Goal: Task Accomplishment & Management: Manage account settings

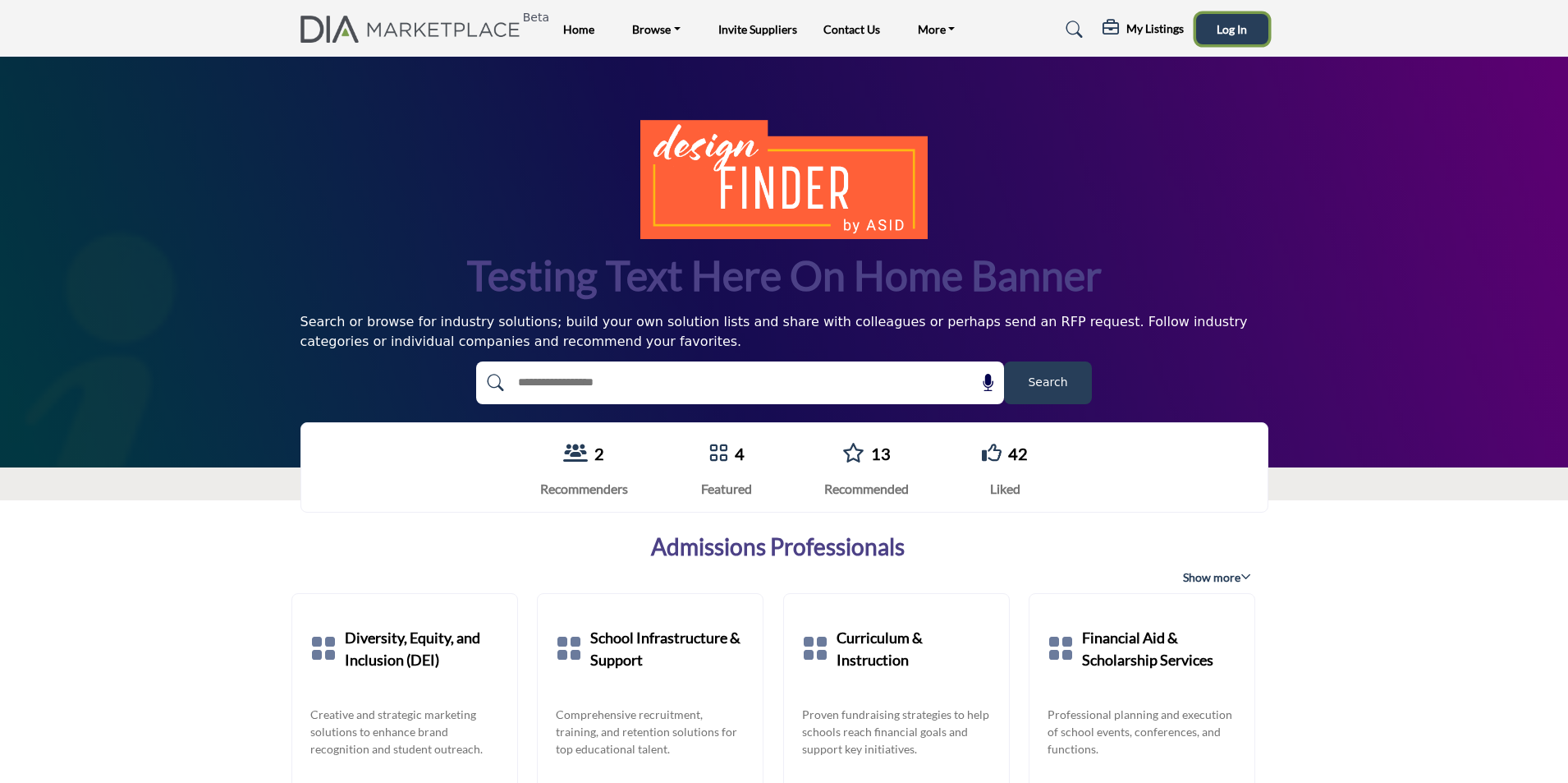
click at [1233, 33] on span "Log In" at bounding box center [1231, 29] width 30 height 14
click at [1054, 36] on h5 "My Listings" at bounding box center [1062, 32] width 55 height 29
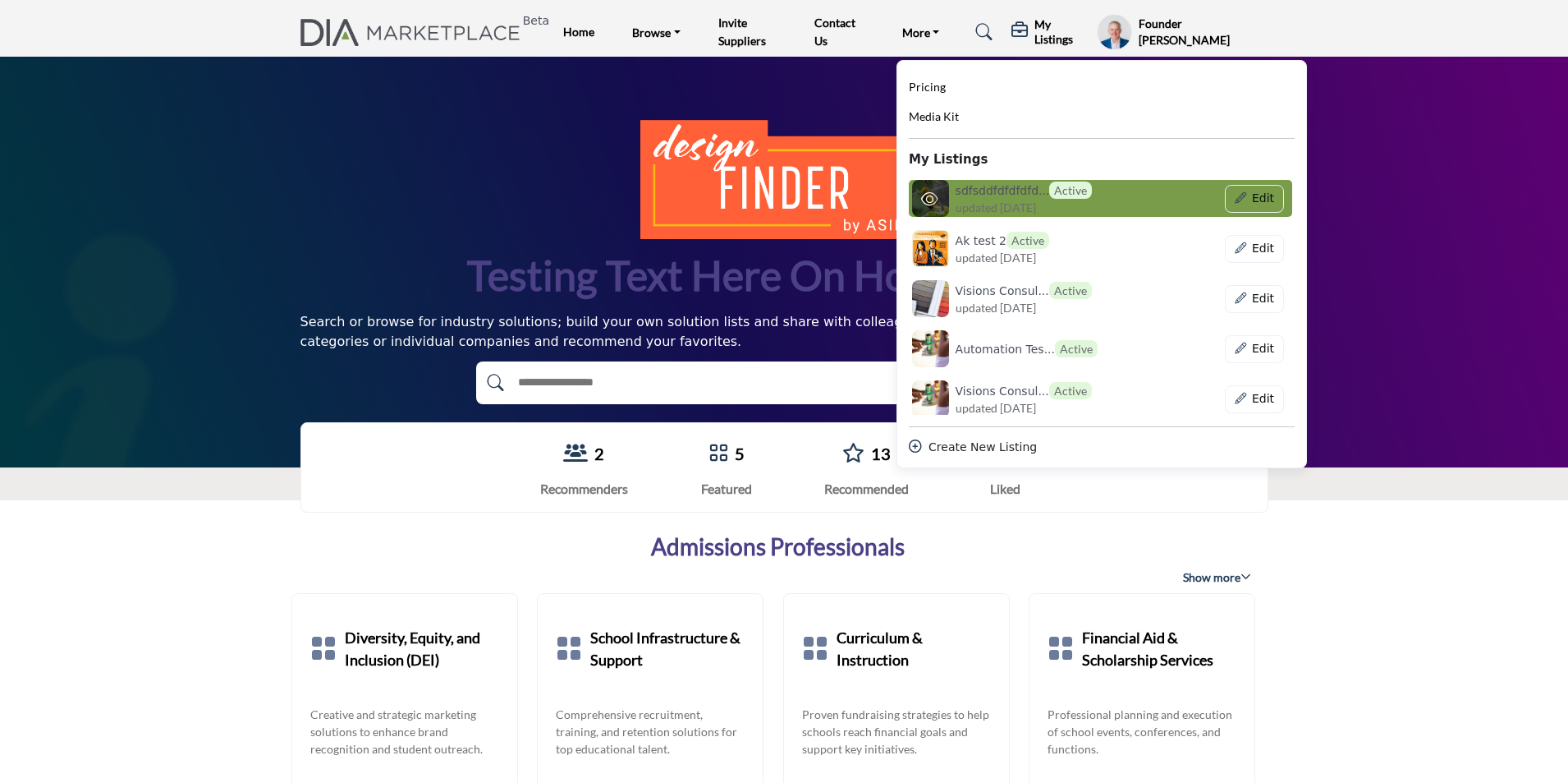
click at [1034, 209] on span "updated 16 days ago" at bounding box center [995, 208] width 80 height 18
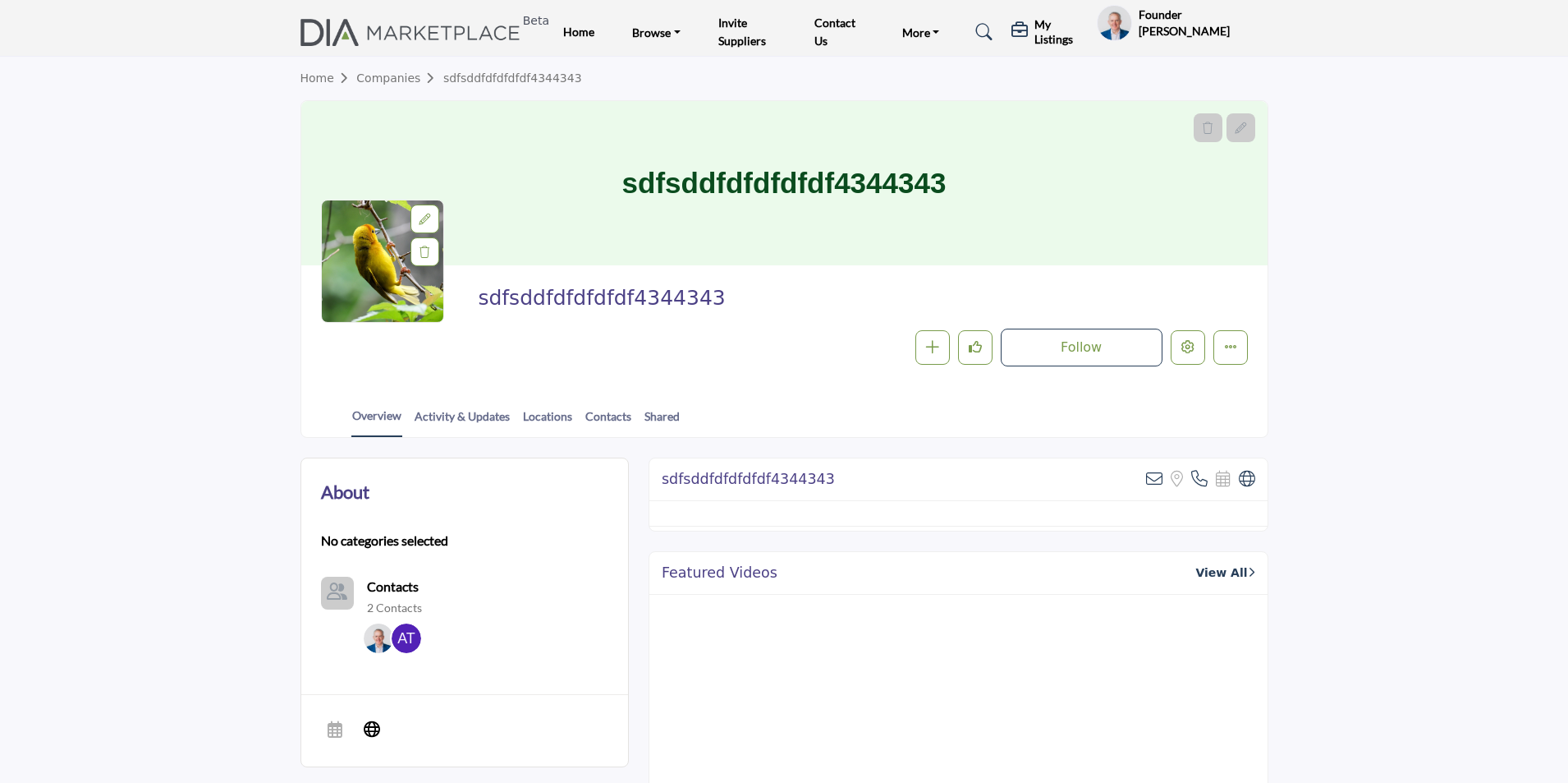
click at [0, 0] on div at bounding box center [0, 0] width 0 height 0
click at [1193, 348] on icon "Edit company" at bounding box center [1187, 346] width 13 height 13
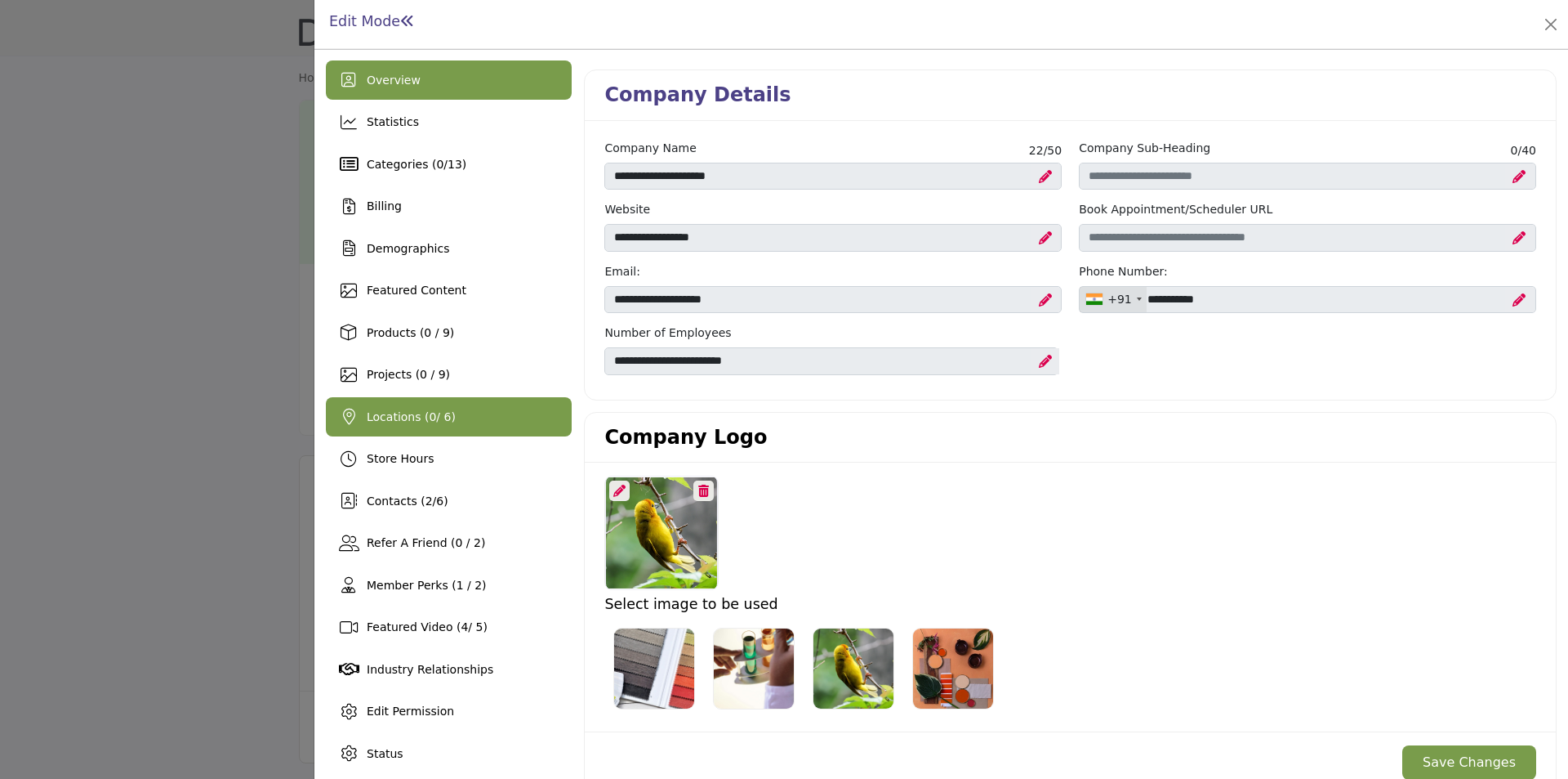
click at [399, 423] on span "Locations ( 0 / 6)" at bounding box center [412, 416] width 89 height 13
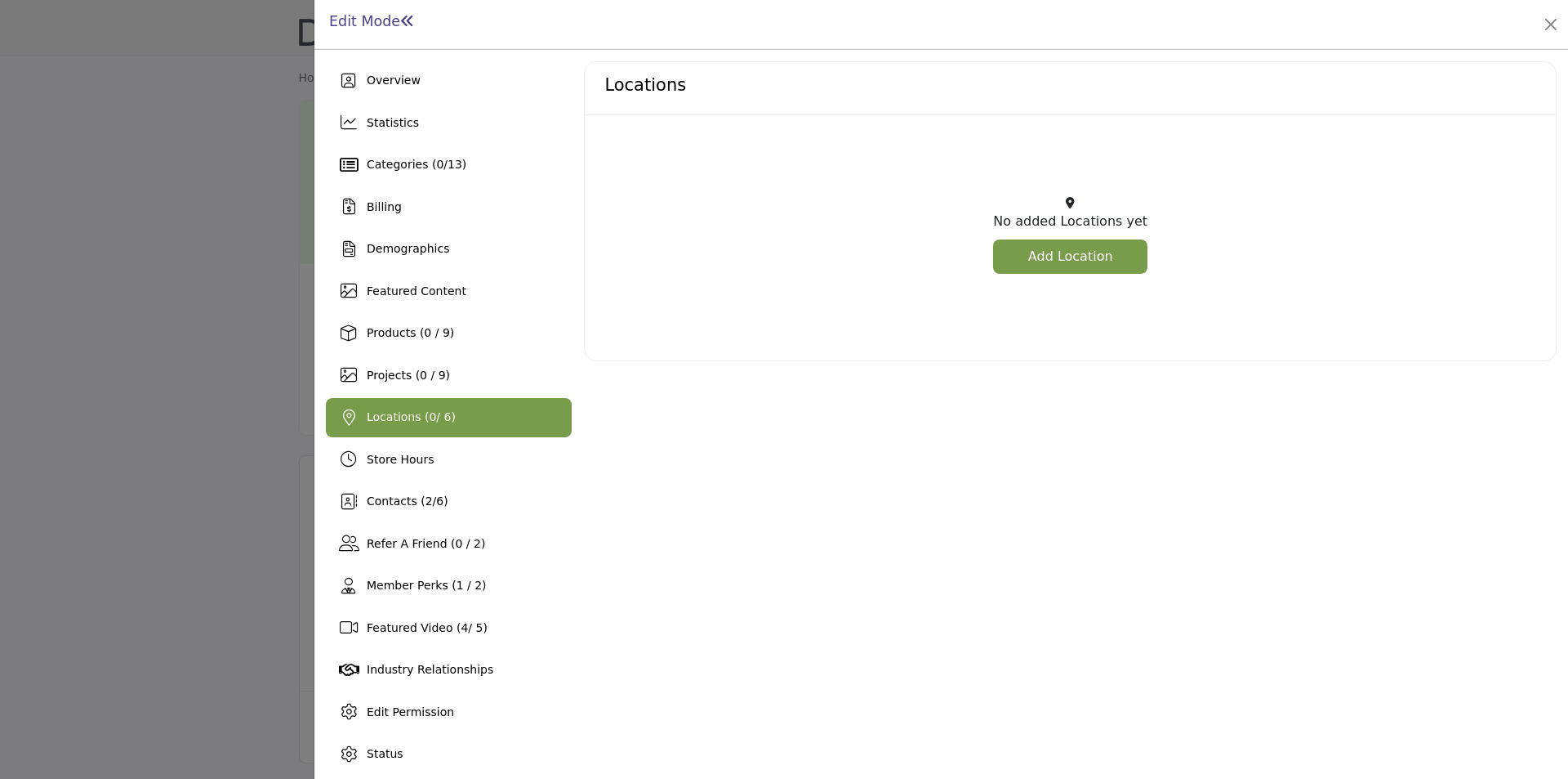
click at [1073, 250] on link "Add Location" at bounding box center [1070, 256] width 154 height 34
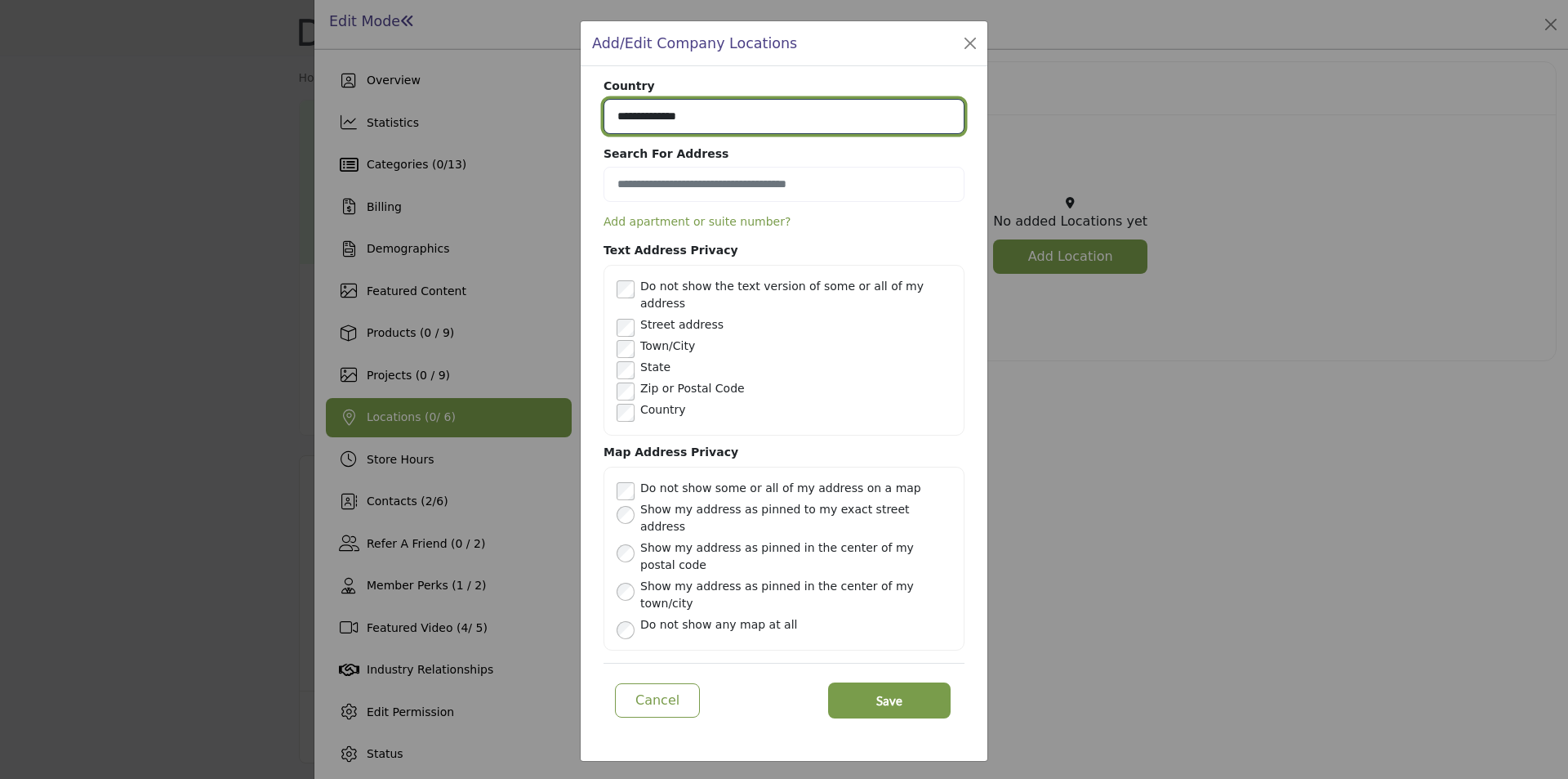
click at [740, 134] on select "**********" at bounding box center [784, 117] width 361 height 35
select select "***"
click at [604, 131] on select "**********" at bounding box center [784, 117] width 361 height 35
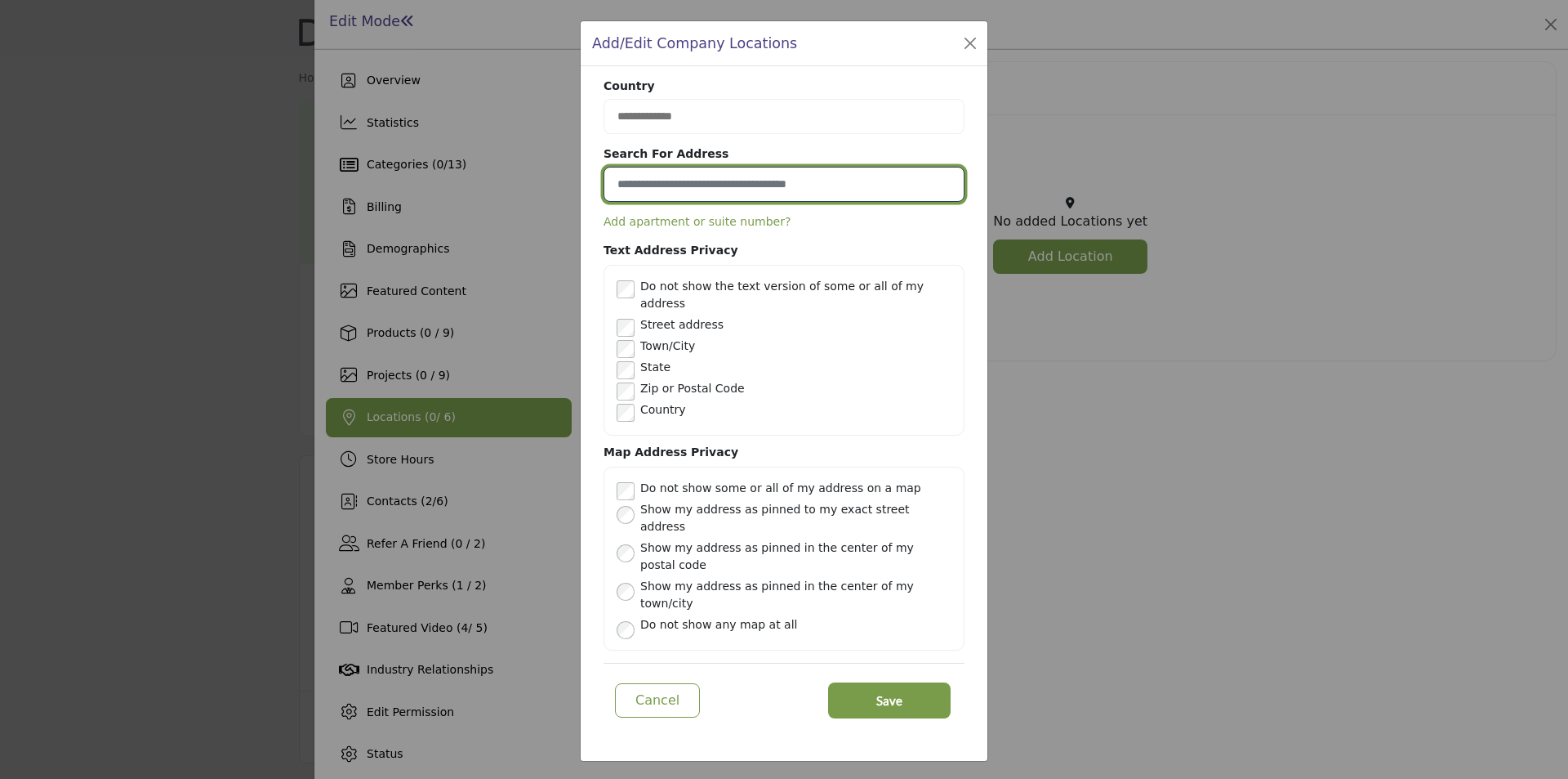
click at [684, 202] on input at bounding box center [784, 185] width 361 height 35
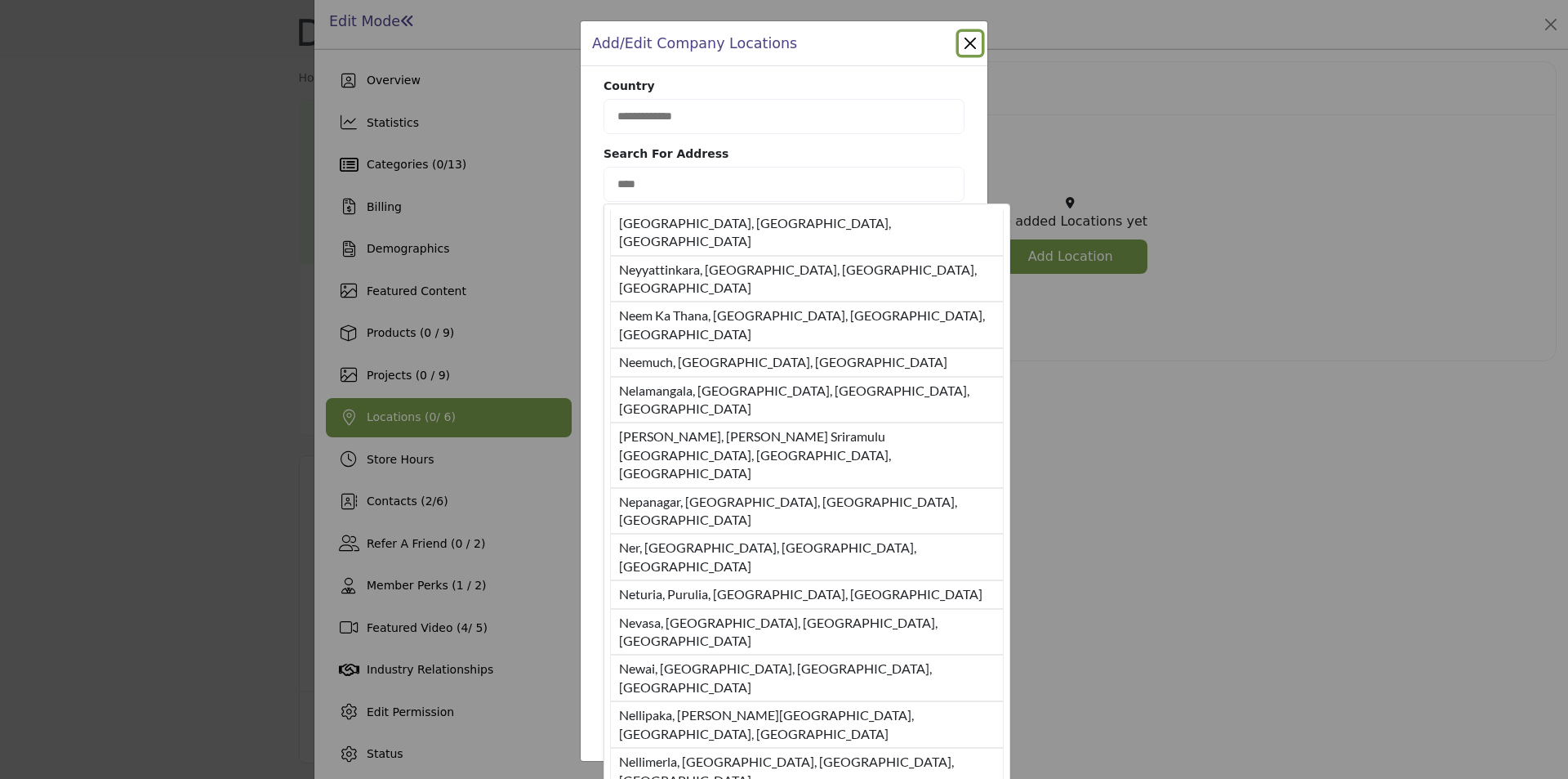
click at [728, 423] on li "Nellore Urban, Sri Potti Sriramulu Nellore, Andhra Pradesh, IND" at bounding box center [808, 455] width 394 height 64
type input "**********"
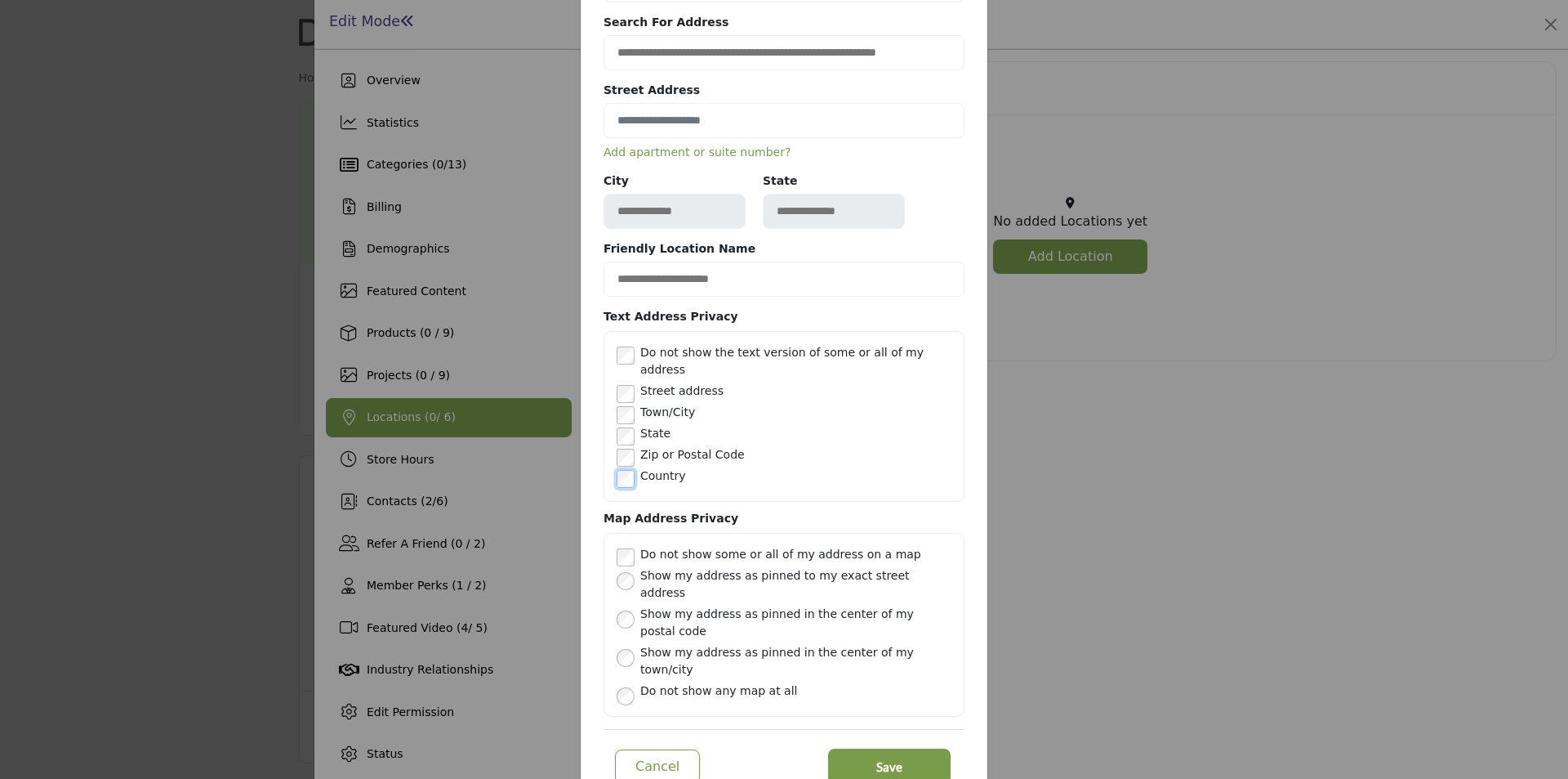
scroll to position [50, 0]
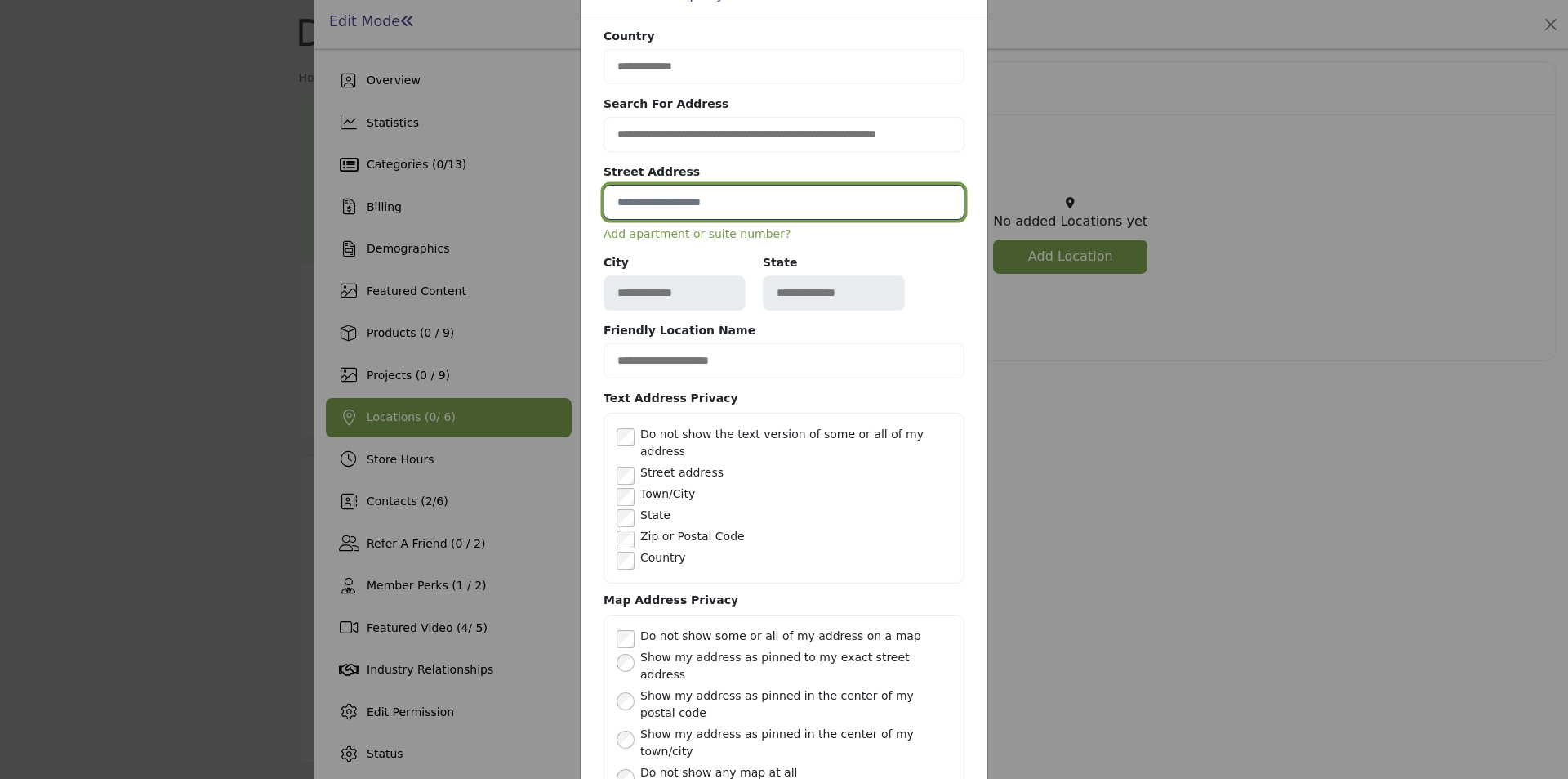
click at [680, 207] on input at bounding box center [784, 202] width 361 height 35
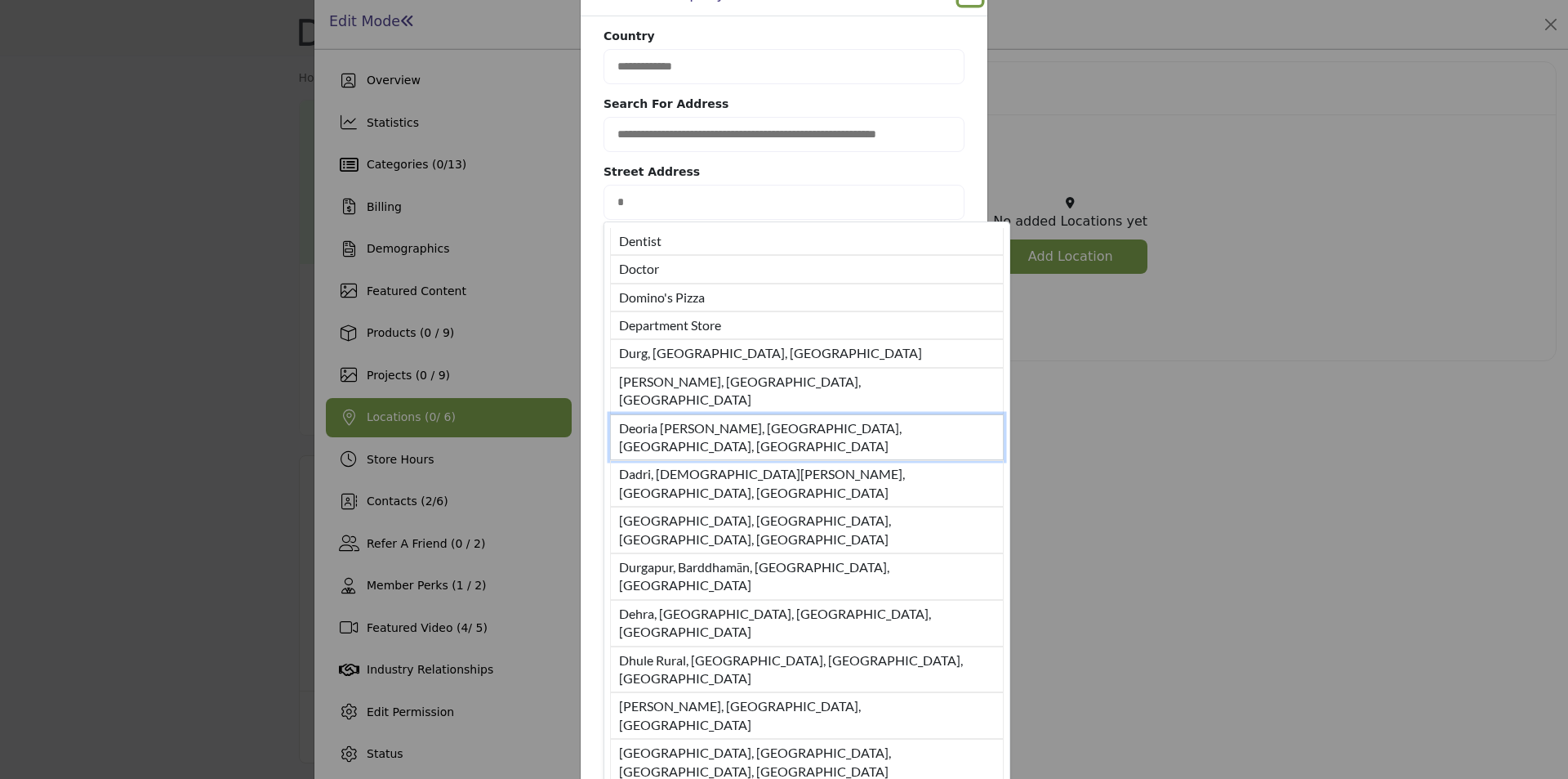
scroll to position [32, 0]
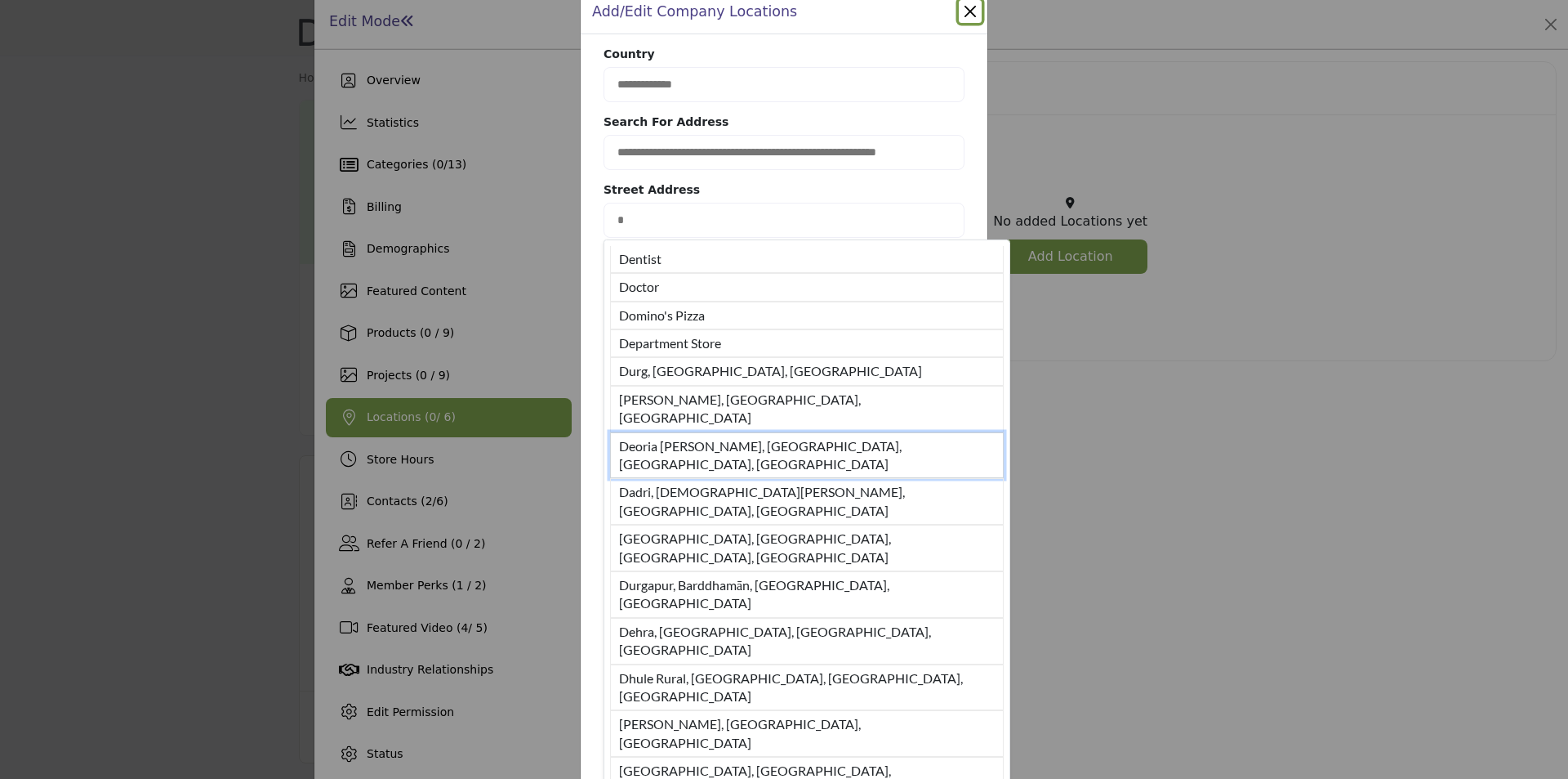
click at [708, 403] on ul "Dentist Doctor Domino's Pizza Department Store Durg, Chhattisgarh, IND Dhanbad,…" at bounding box center [808, 536] width 394 height 581
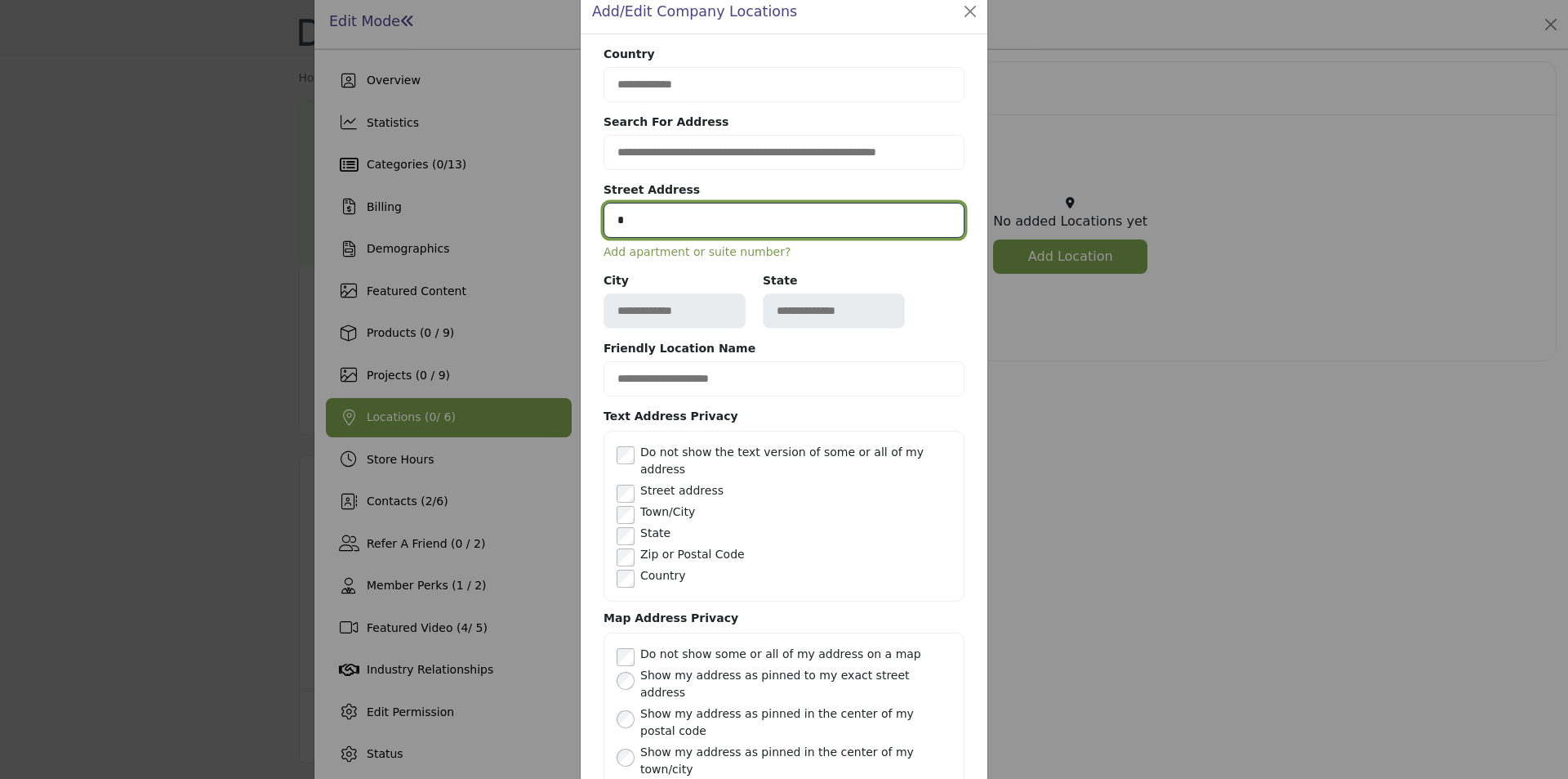
click at [664, 227] on input "*" at bounding box center [784, 220] width 361 height 35
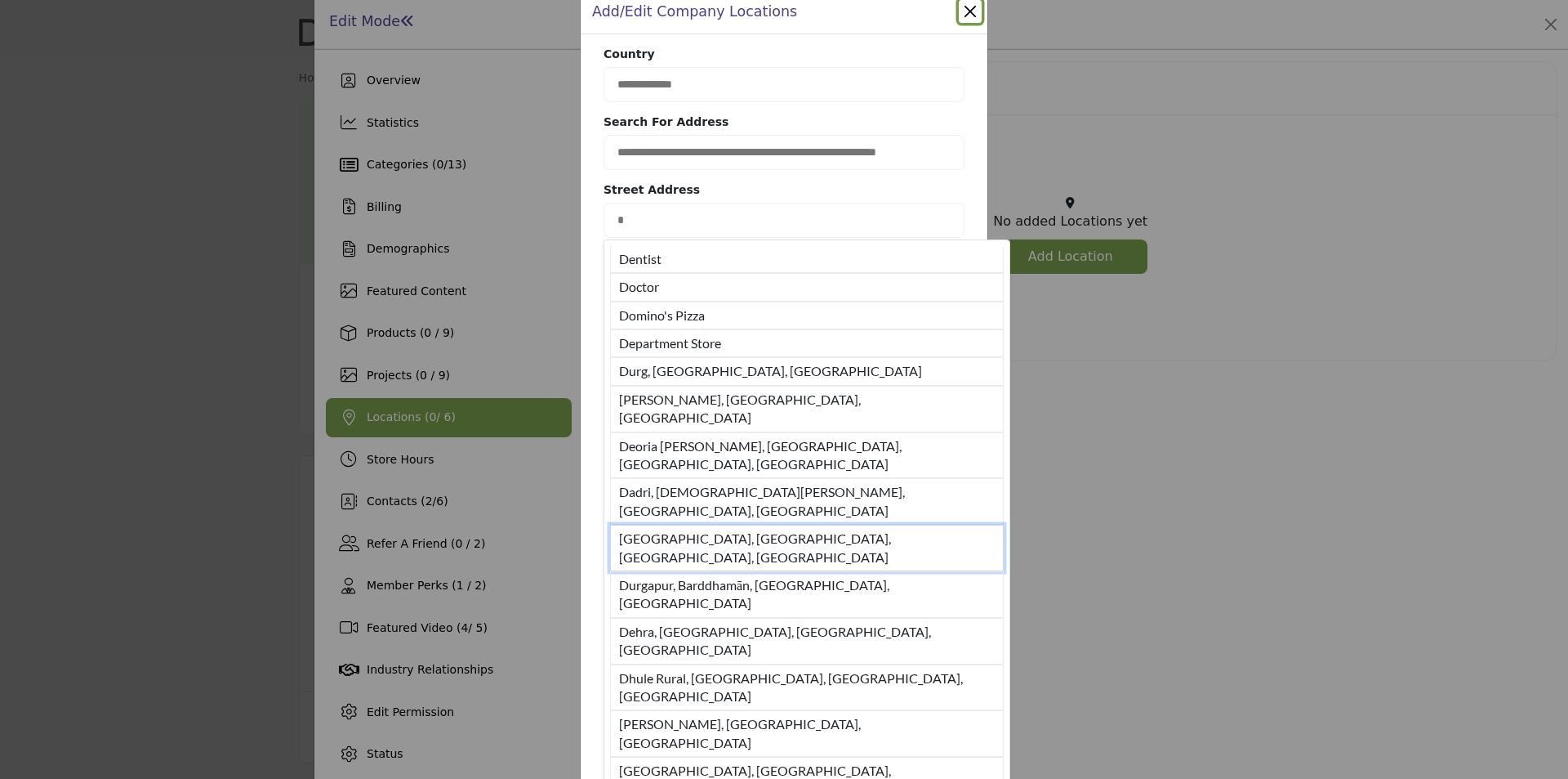
click at [717, 525] on li "Dhampur, Bijnor, Uttar Pradesh, IND" at bounding box center [808, 548] width 394 height 47
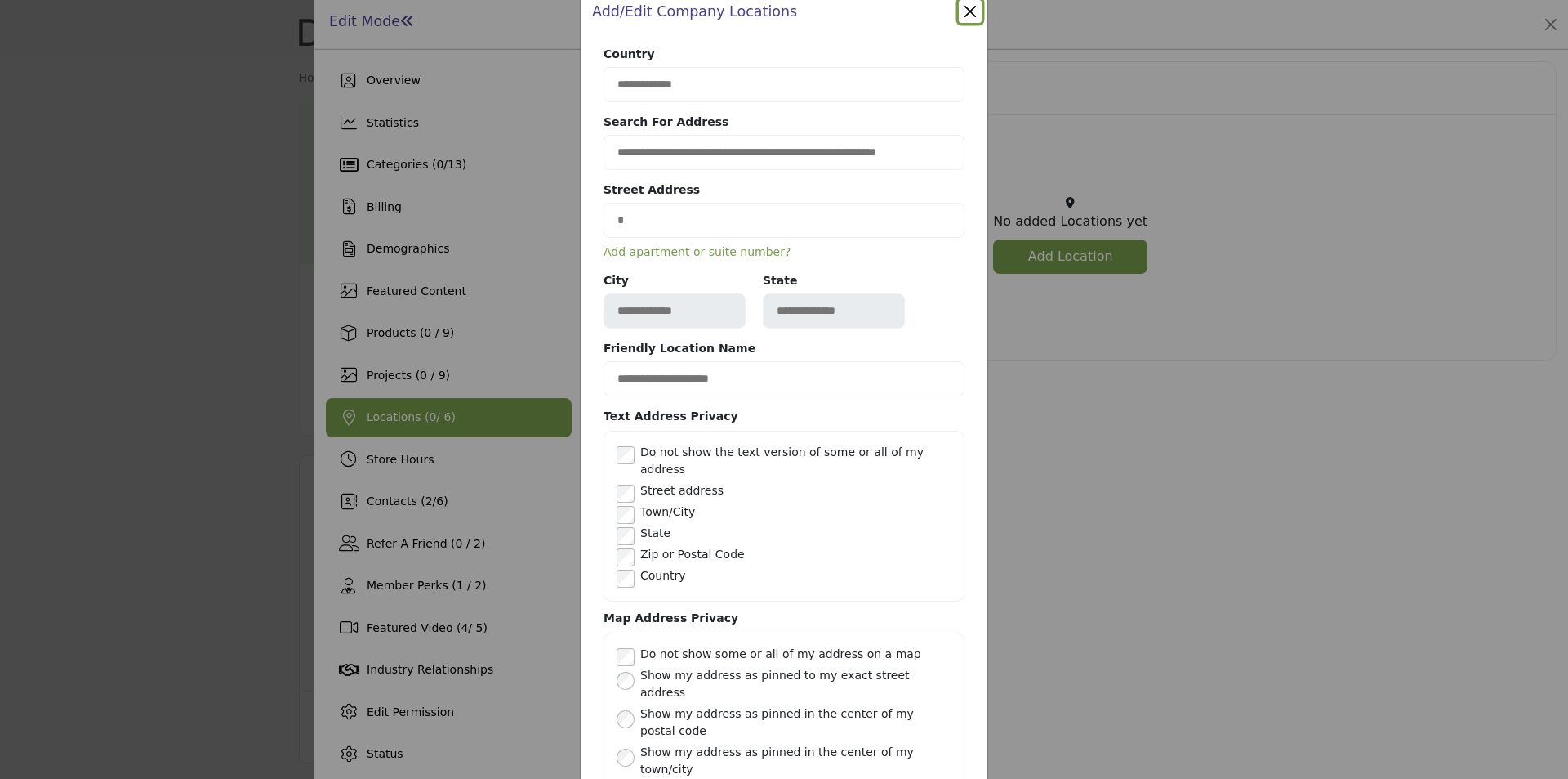
type input "**********"
type input "*******"
type input "**********"
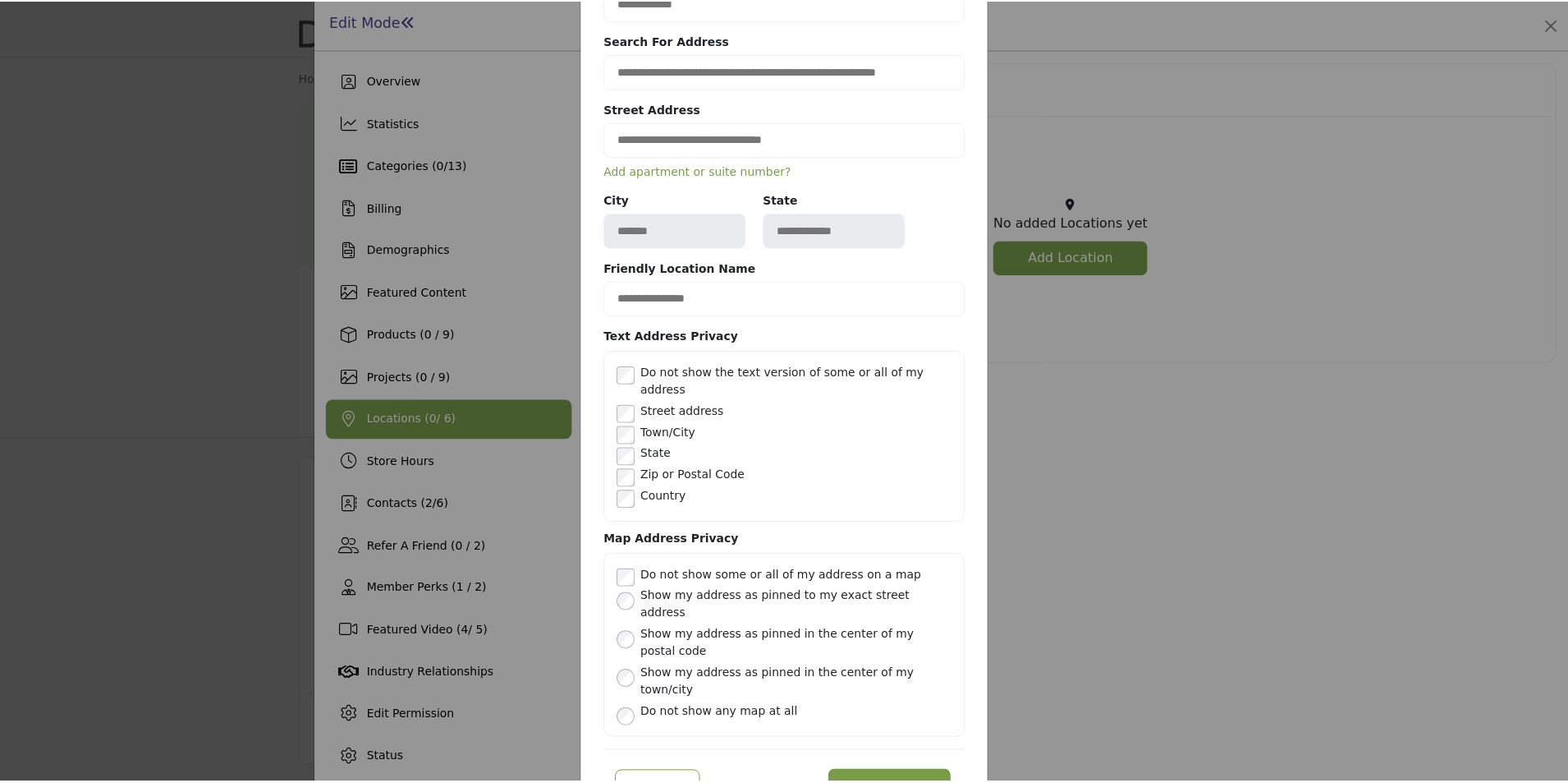
scroll to position [132, 0]
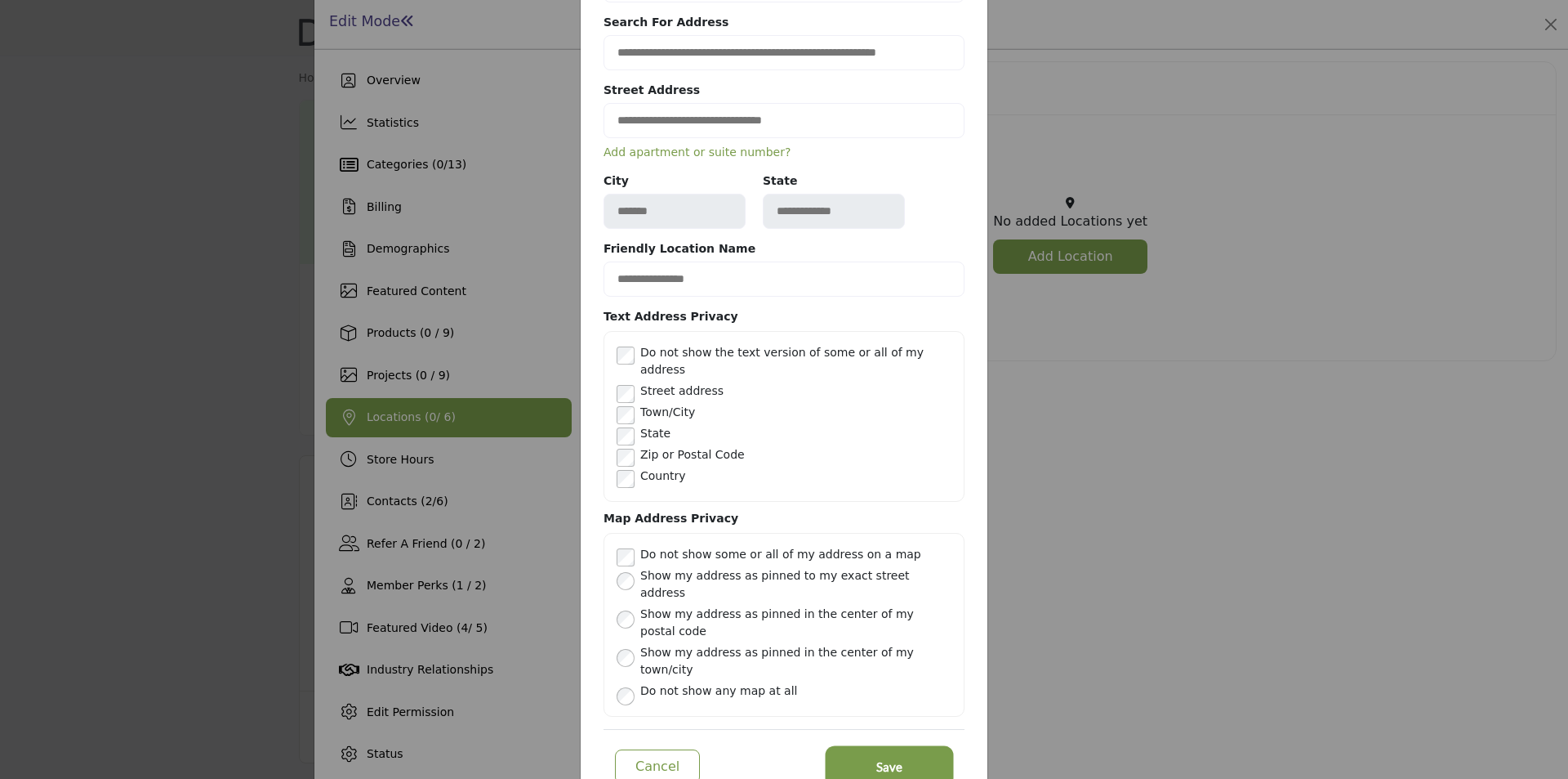
click at [897, 758] on span "Save" at bounding box center [889, 766] width 26 height 18
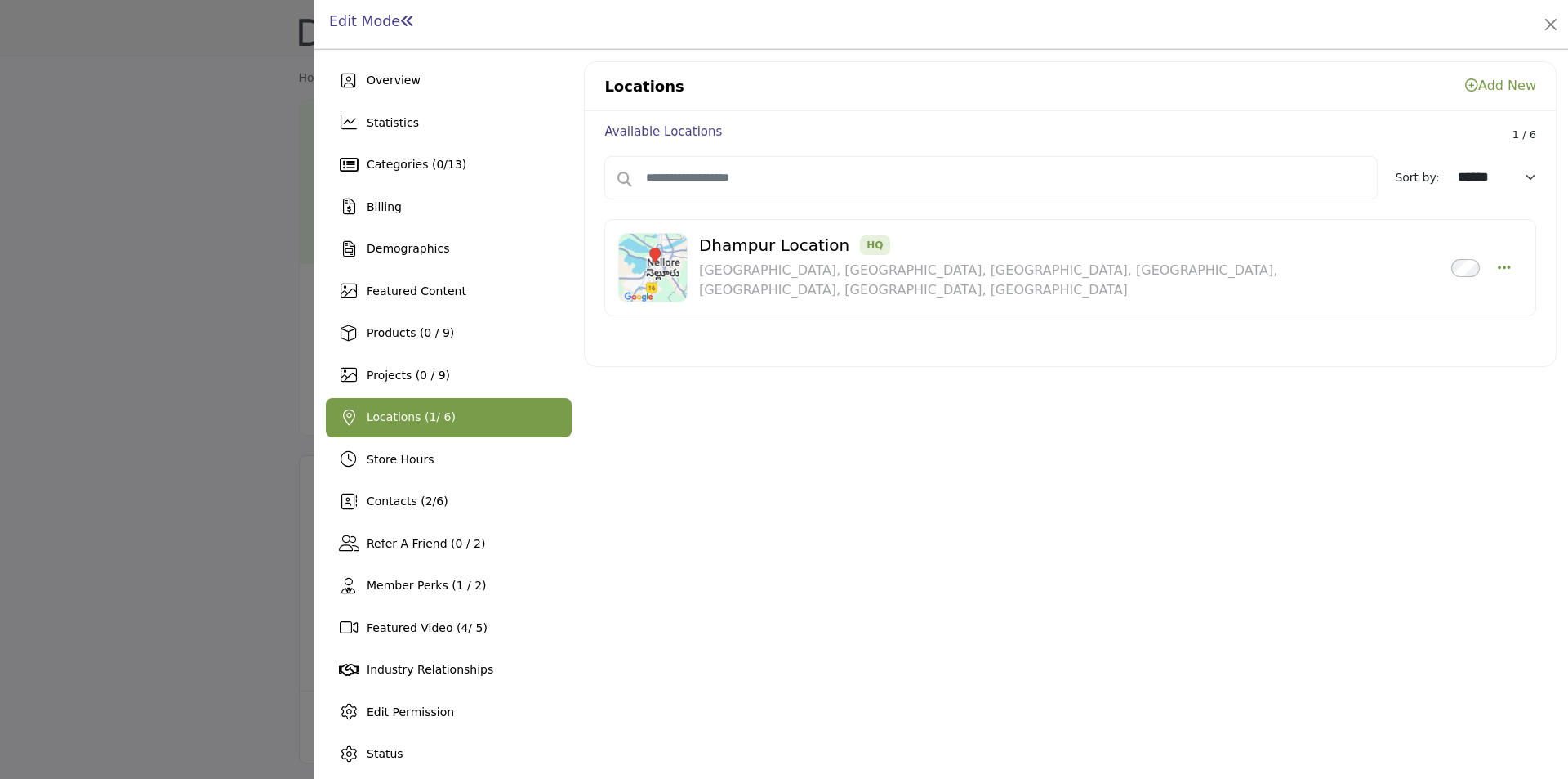
click at [144, 355] on div at bounding box center [784, 390] width 1568 height 779
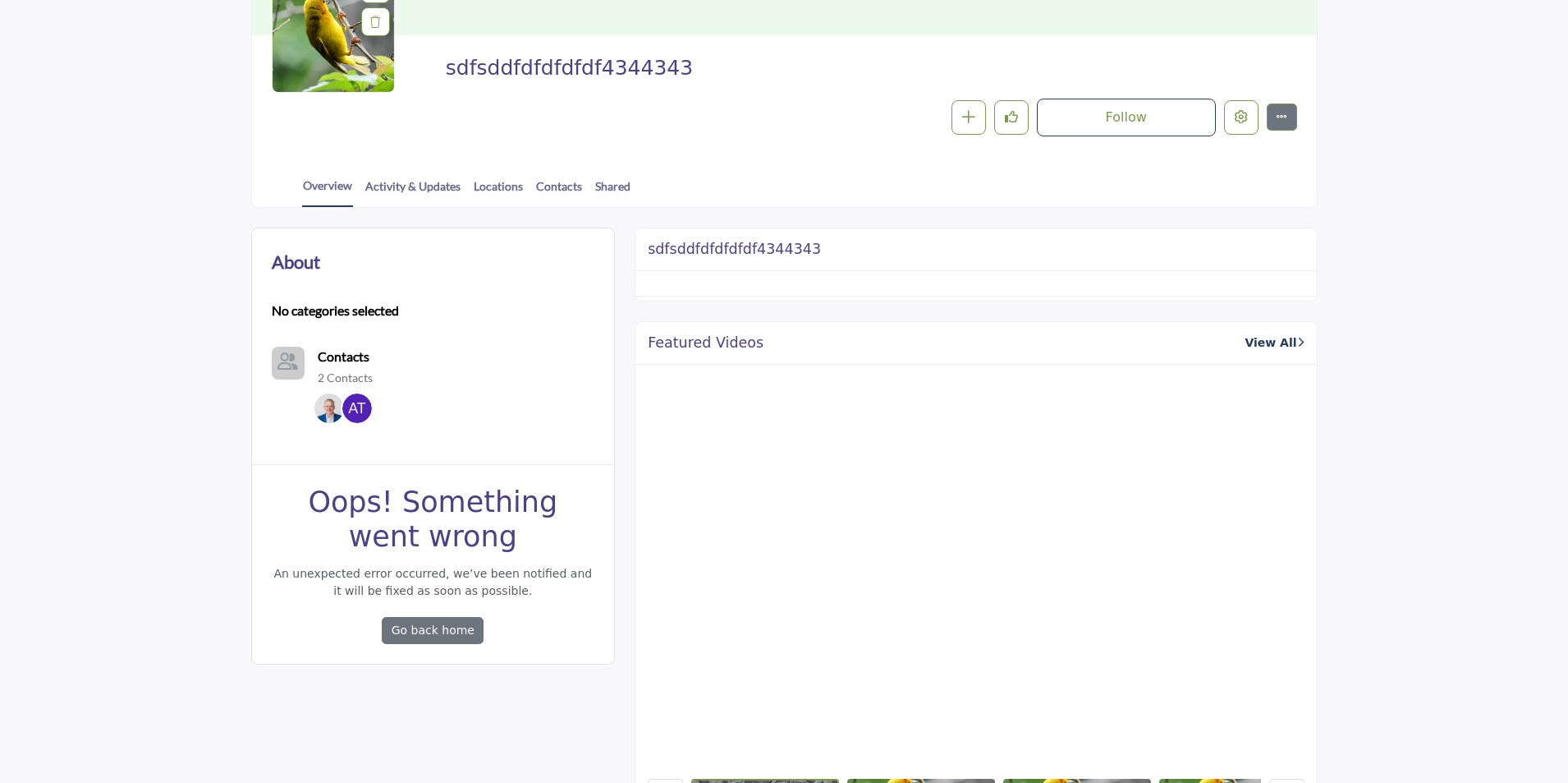
scroll to position [246, 0]
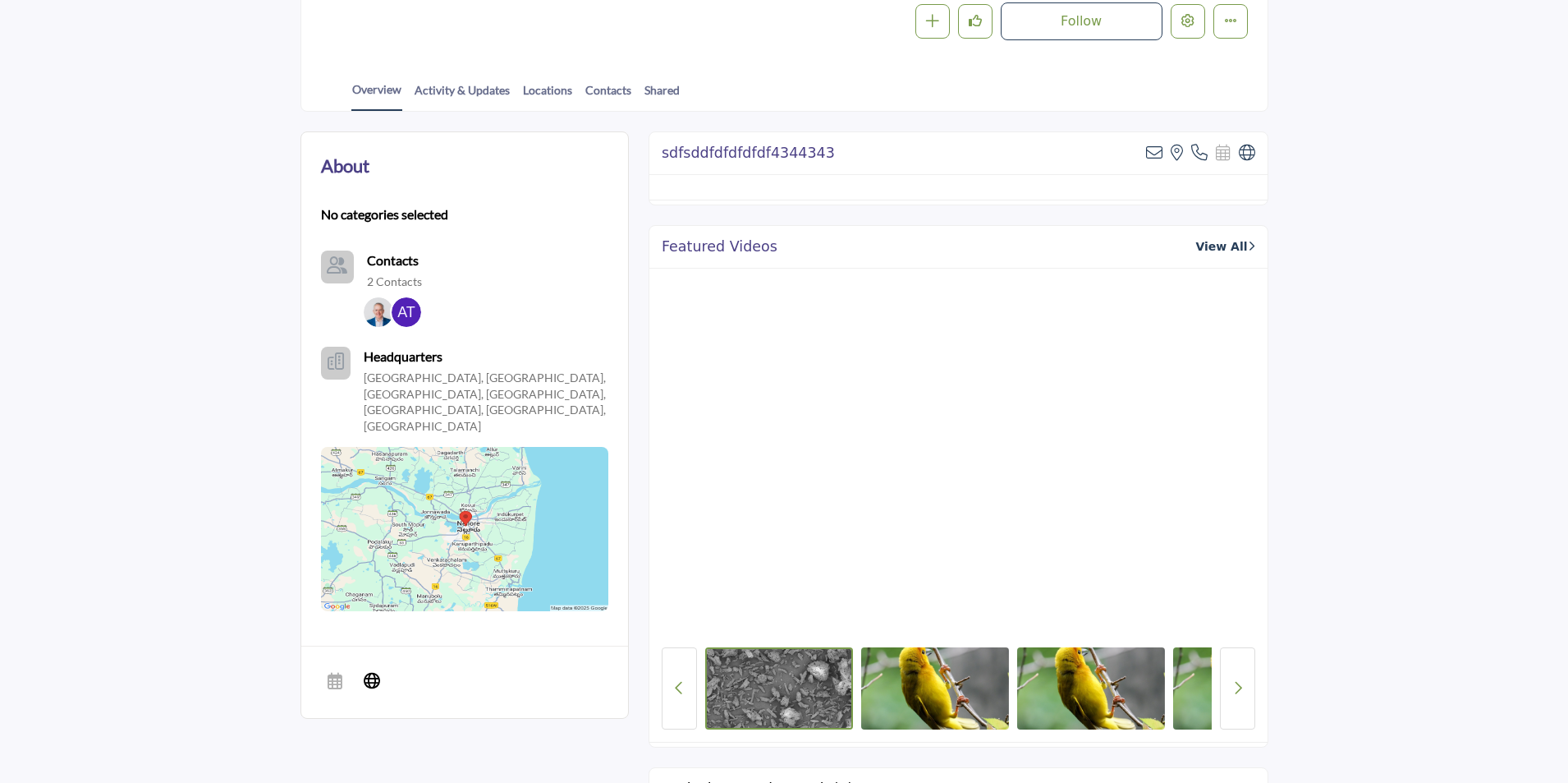
scroll to position [329, 0]
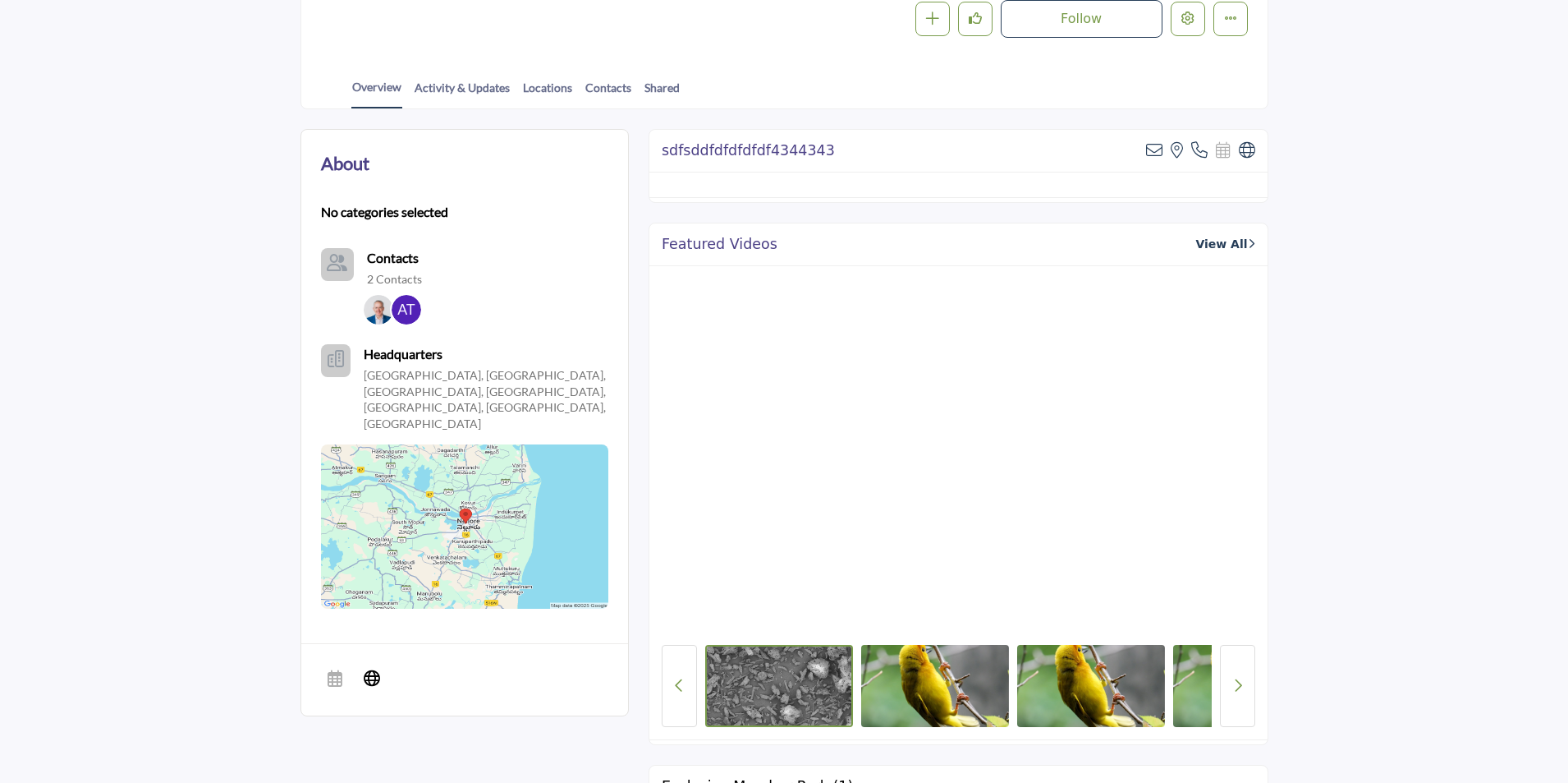
click at [463, 484] on img at bounding box center [464, 526] width 287 height 164
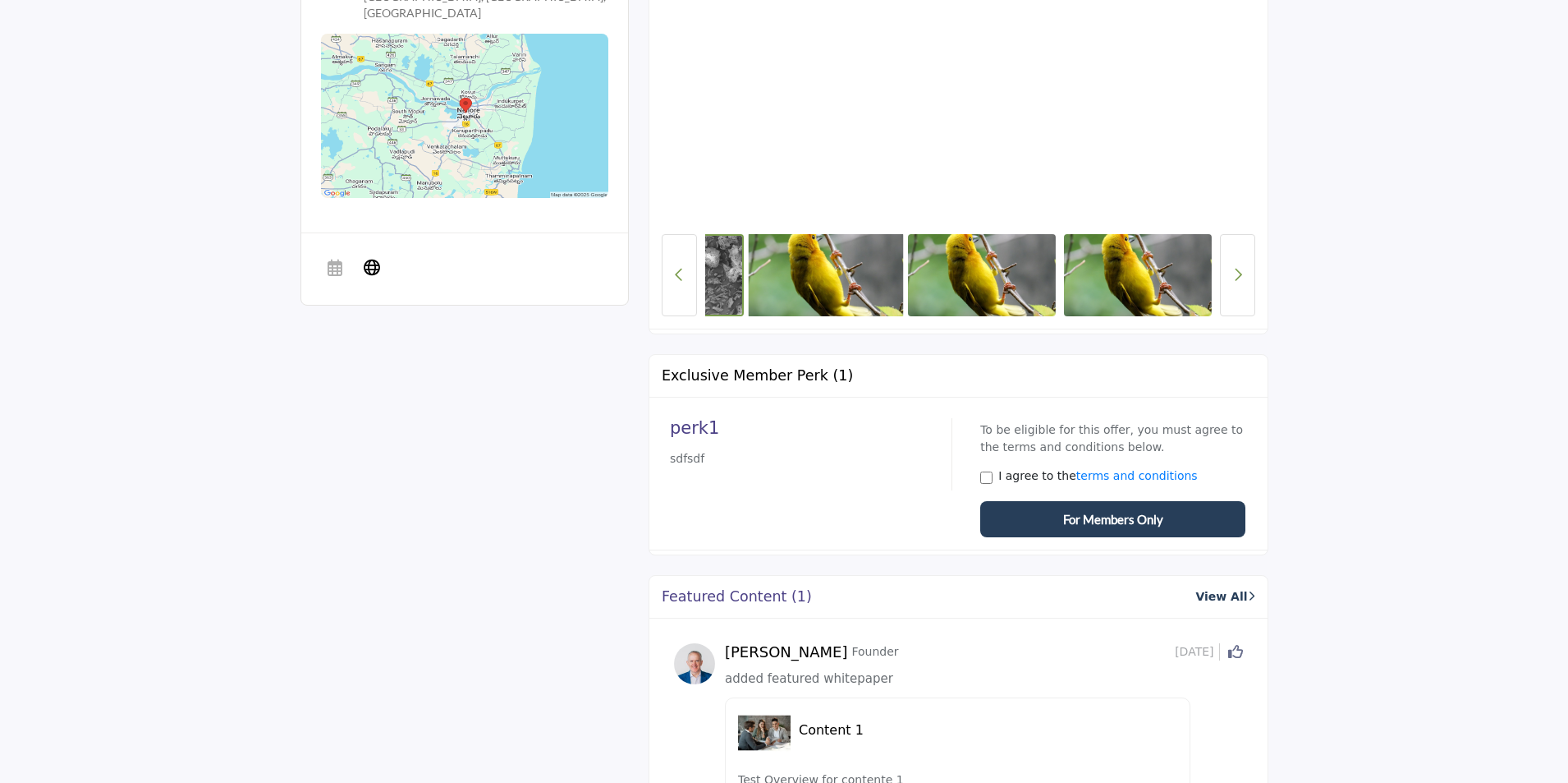
drag, startPoint x: 1119, startPoint y: 287, endPoint x: 789, endPoint y: 280, distance: 330.1
click at [774, 286] on div at bounding box center [958, 275] width 506 height 82
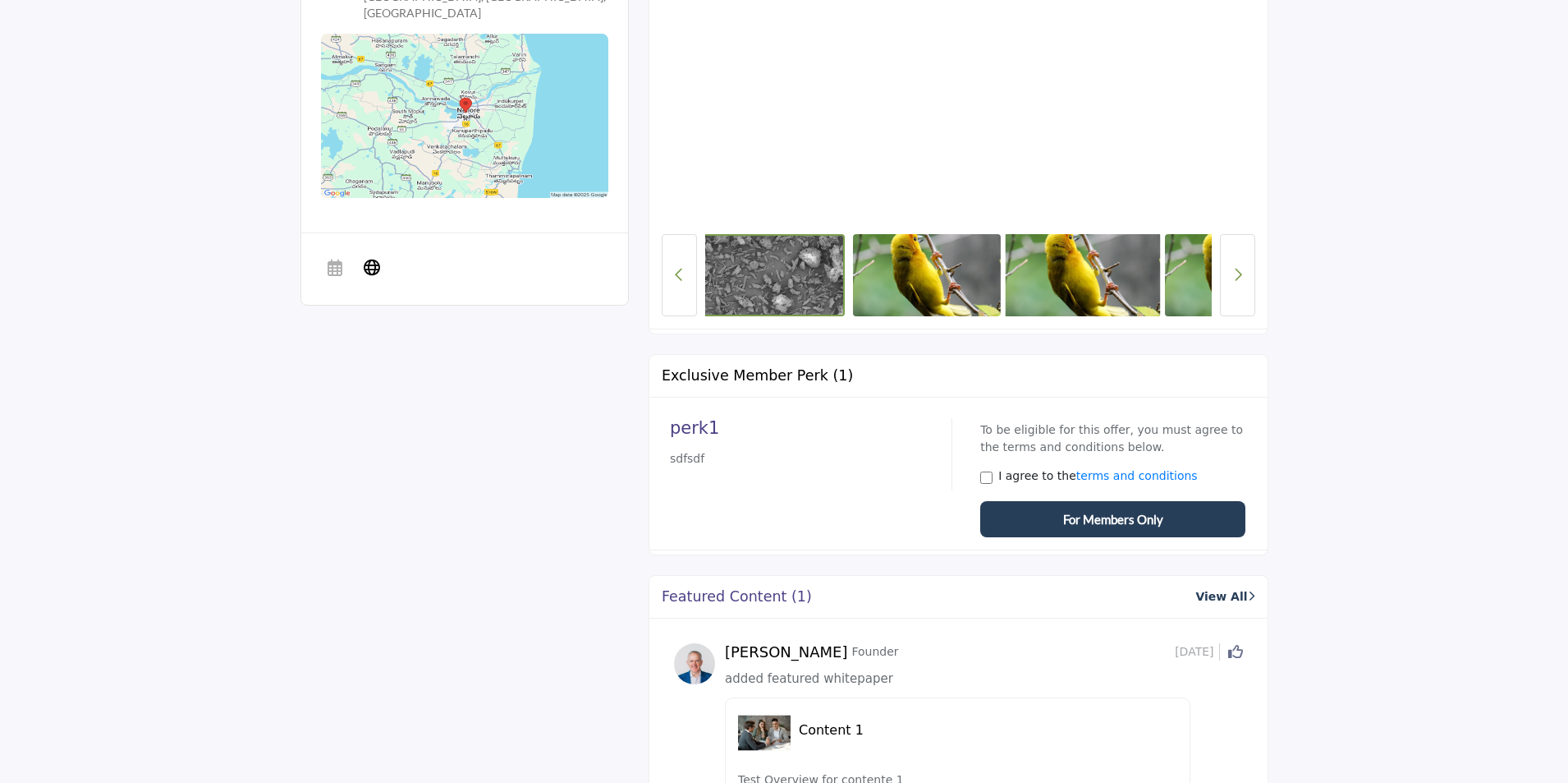
scroll to position [0, 0]
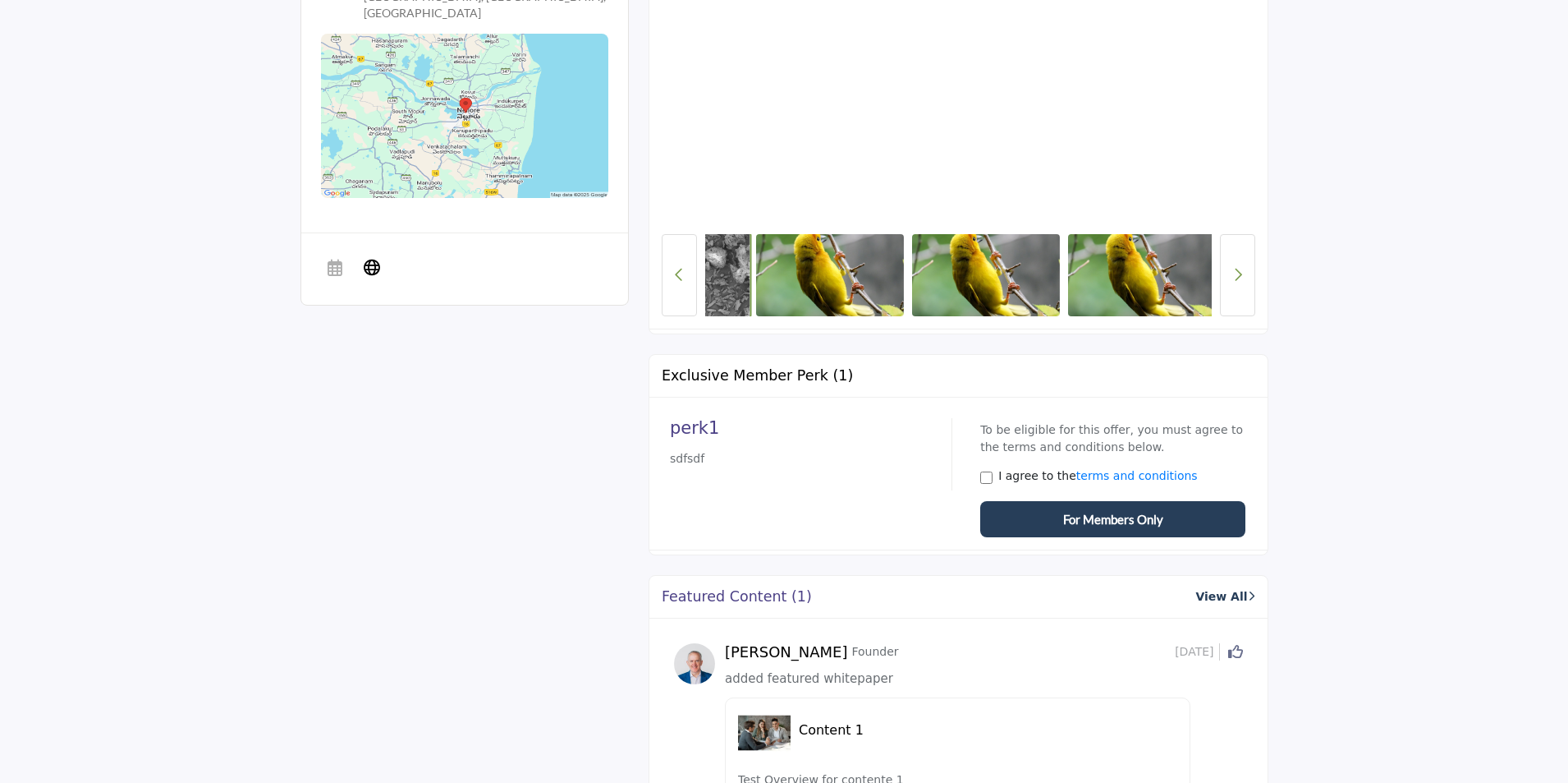
drag, startPoint x: 1065, startPoint y: 251, endPoint x: 721, endPoint y: 257, distance: 344.1
click at [721, 257] on div at bounding box center [958, 275] width 506 height 82
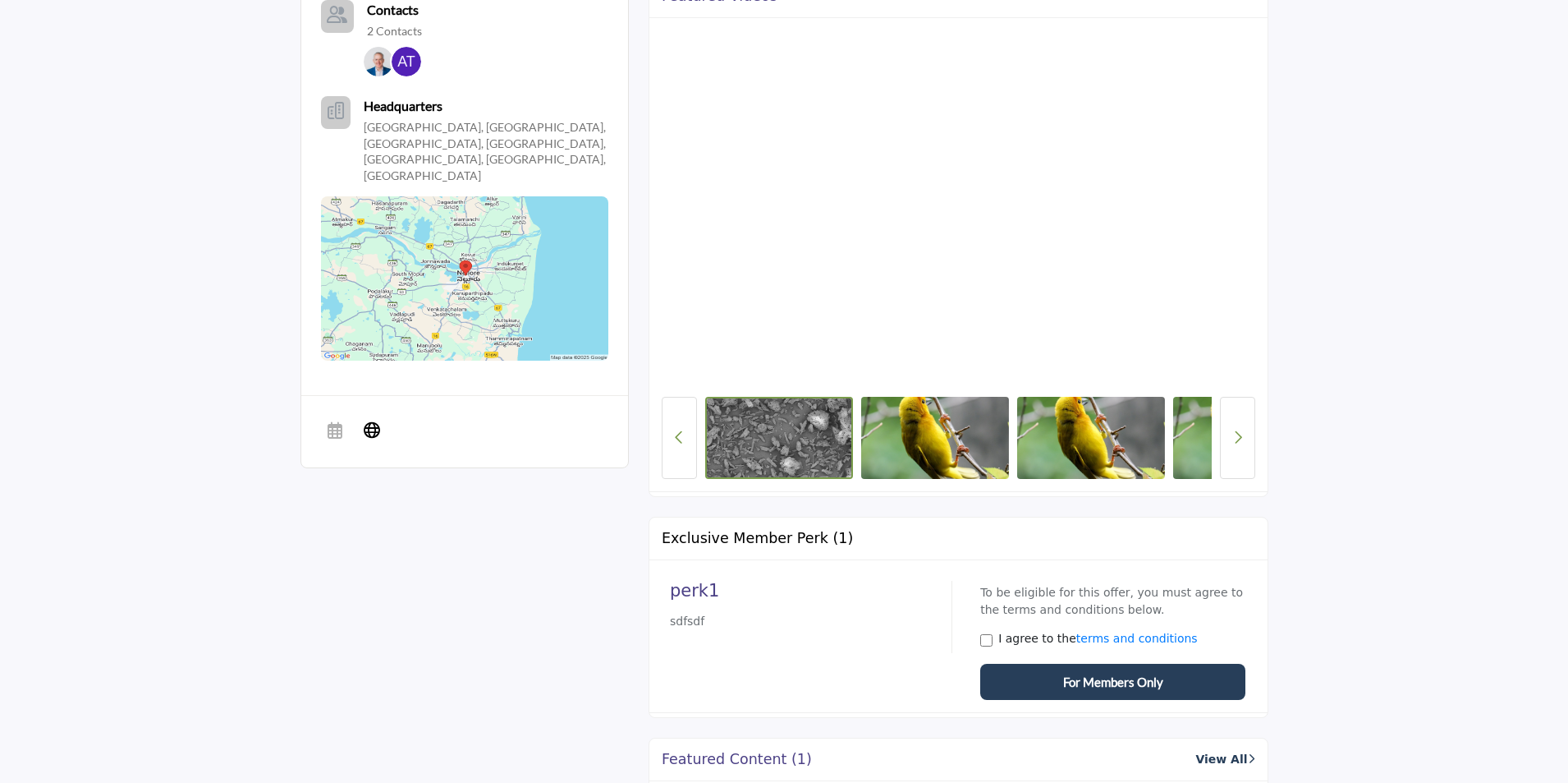
scroll to position [575, 0]
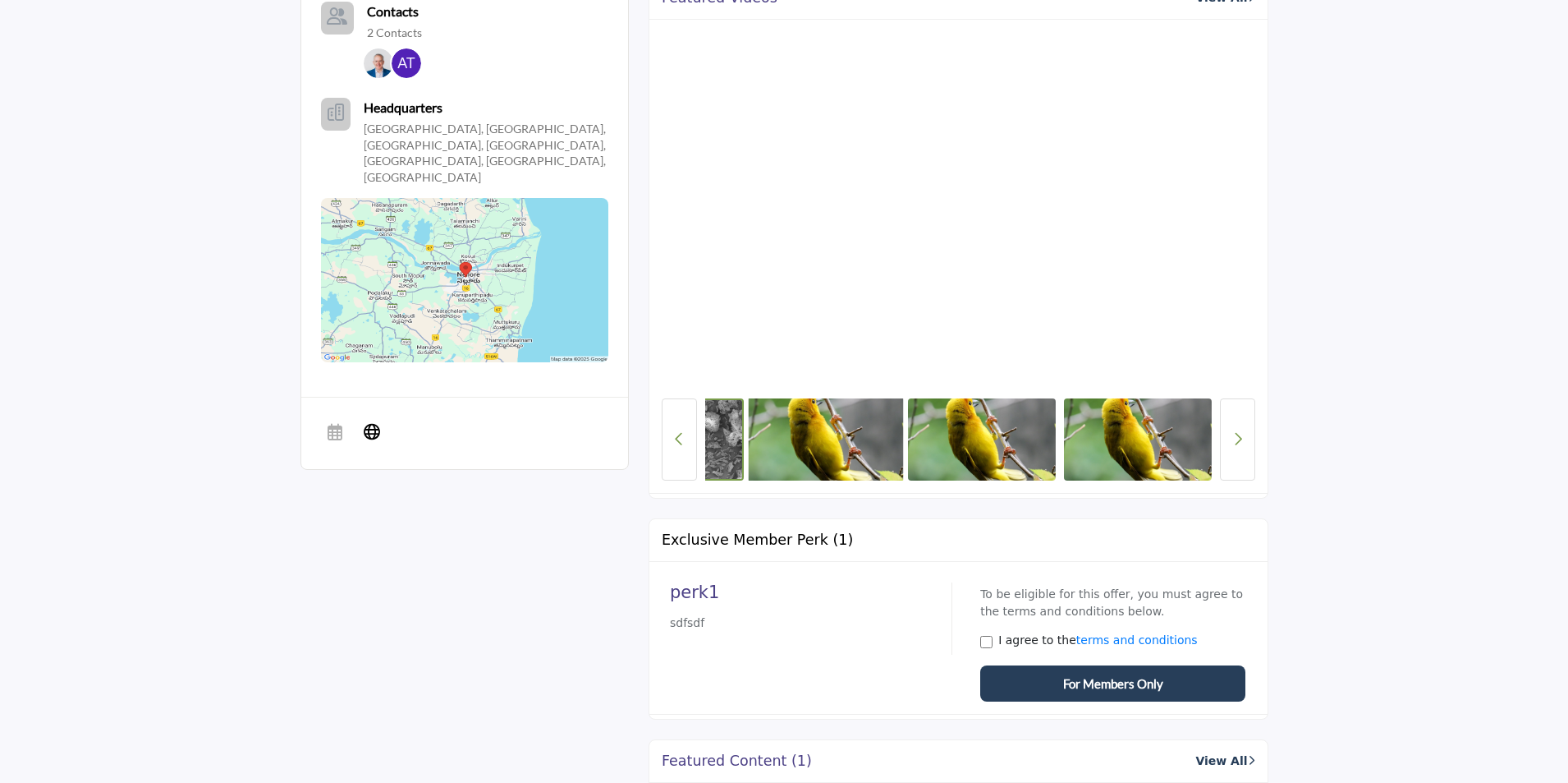
drag, startPoint x: 1139, startPoint y: 433, endPoint x: 854, endPoint y: 422, distance: 285.2
click at [854, 422] on div at bounding box center [958, 439] width 506 height 82
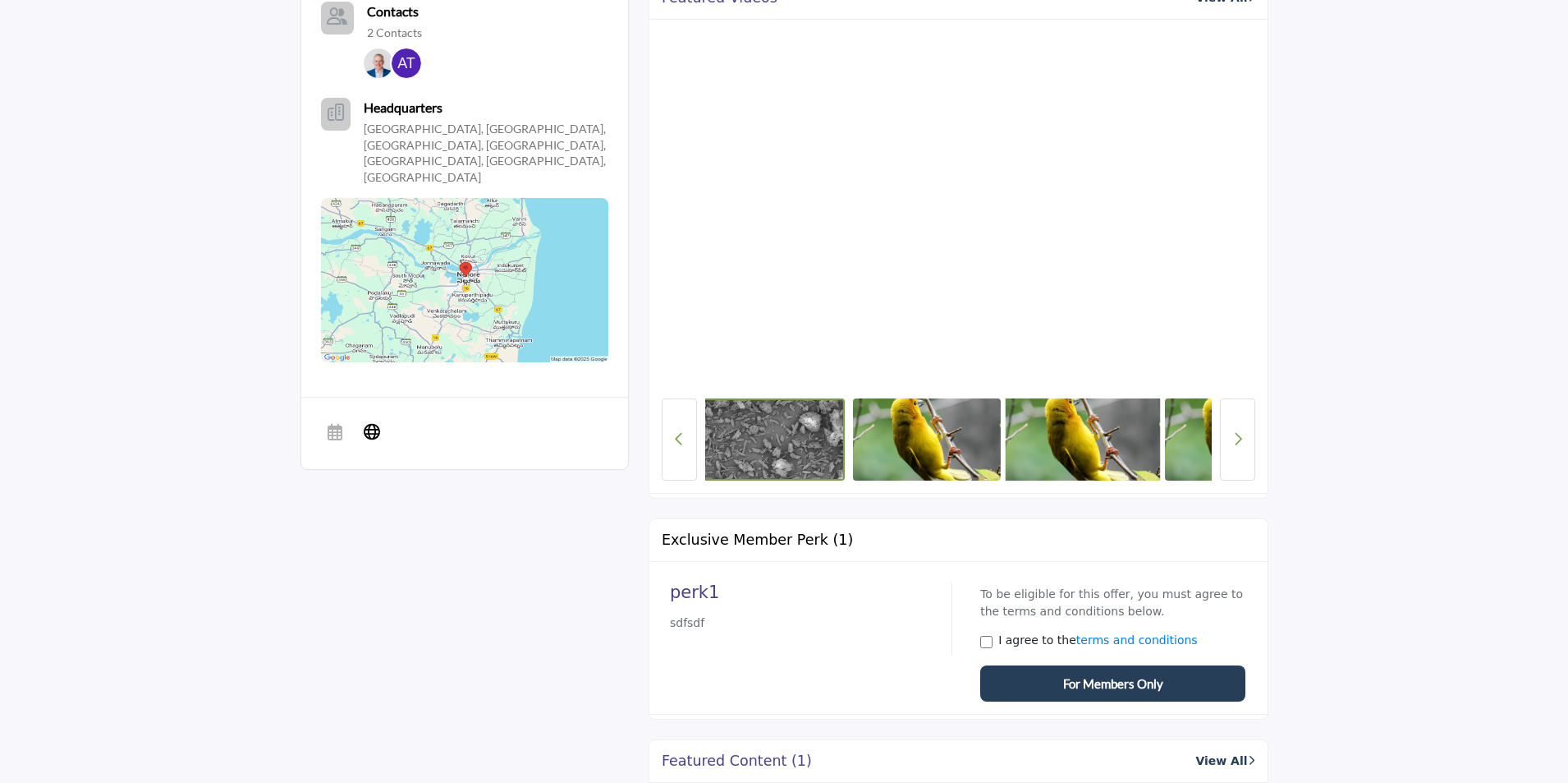
scroll to position [0, 0]
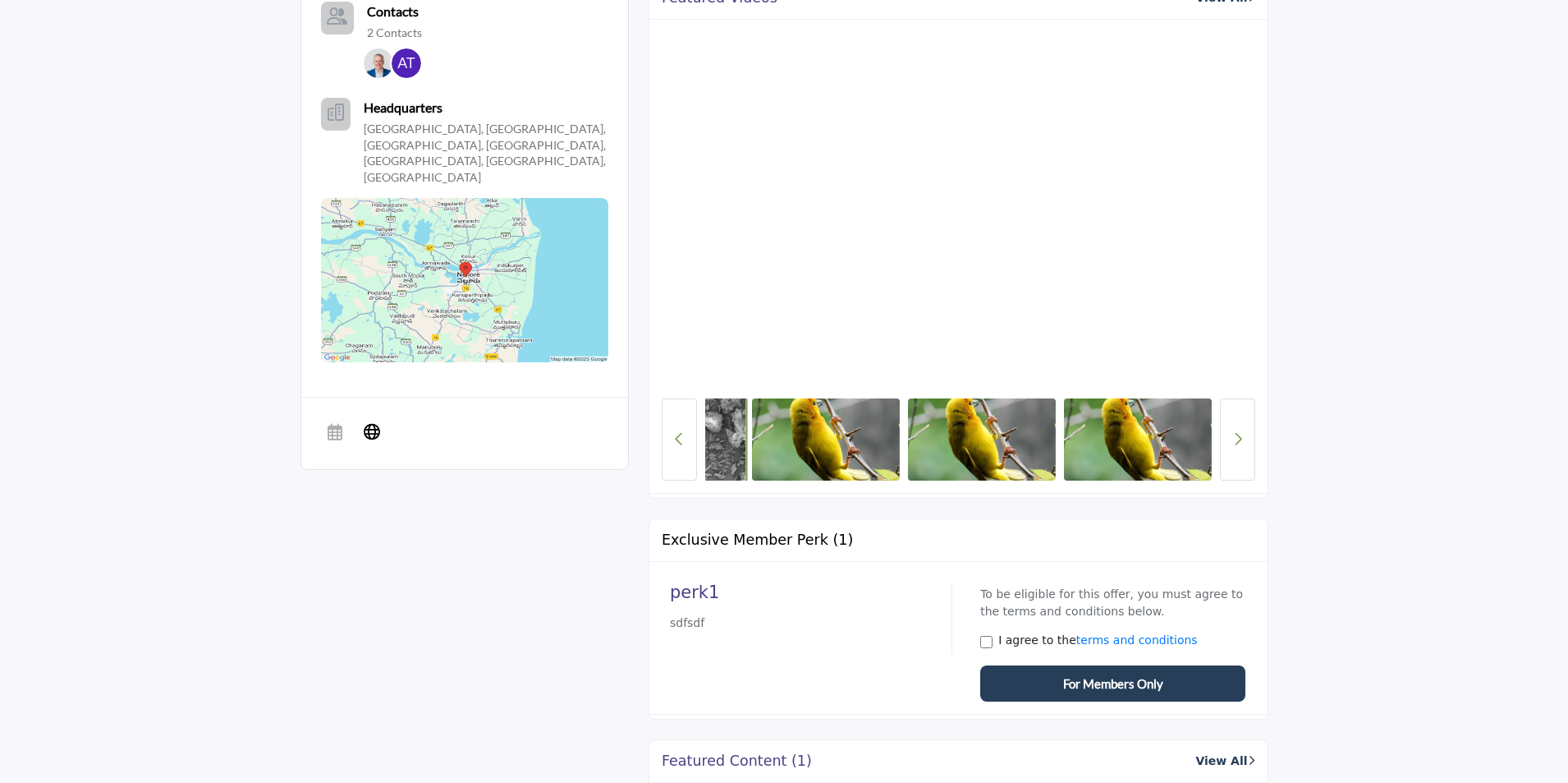
drag, startPoint x: 784, startPoint y: 420, endPoint x: 705, endPoint y: 419, distance: 79.0
click at [705, 419] on div at bounding box center [958, 439] width 506 height 82
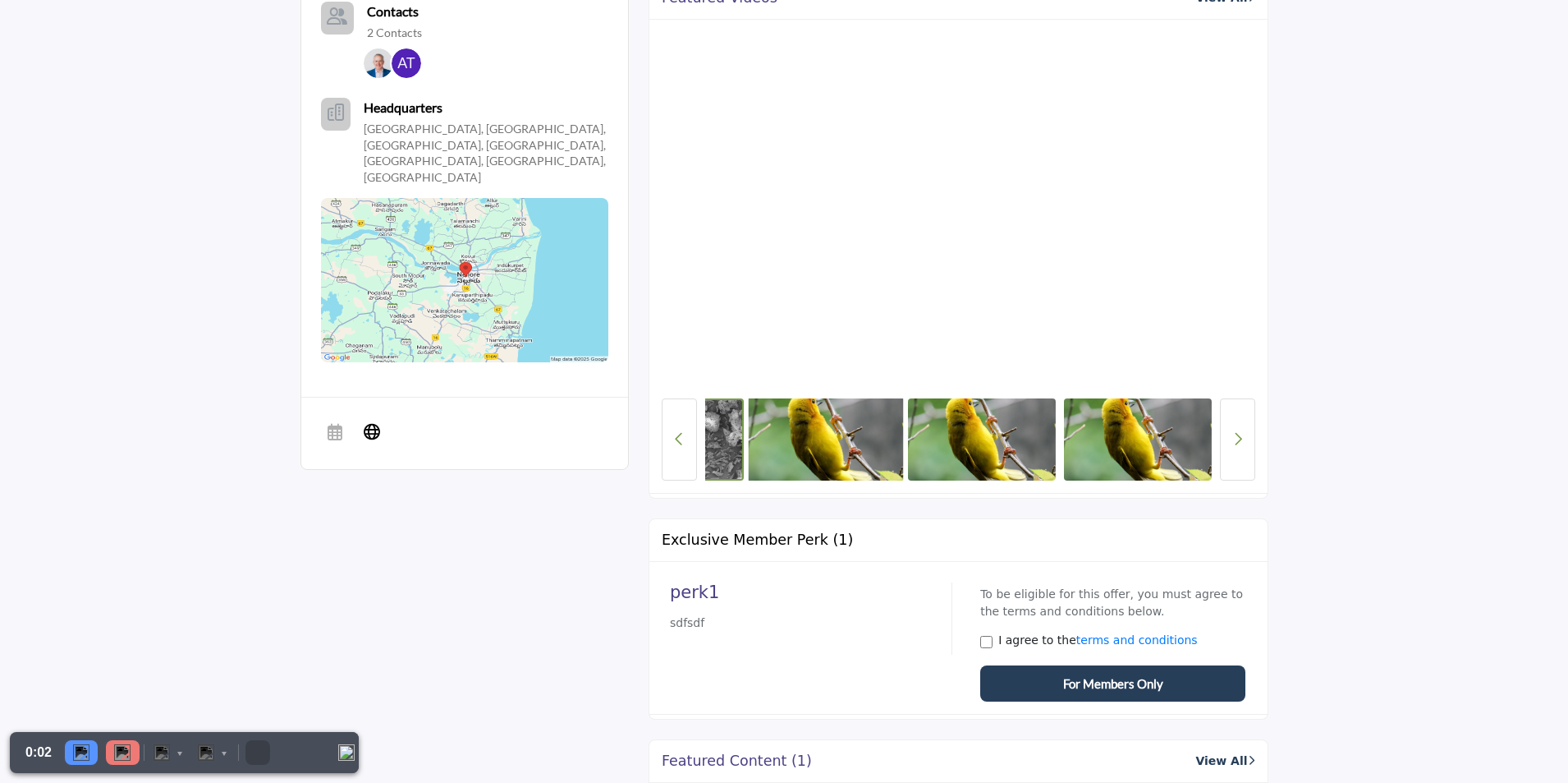
drag, startPoint x: 1135, startPoint y: 431, endPoint x: 789, endPoint y: 443, distance: 346.2
click at [789, 443] on div at bounding box center [958, 439] width 506 height 82
drag, startPoint x: 1015, startPoint y: 435, endPoint x: 728, endPoint y: 437, distance: 287.0
click at [728, 437] on div at bounding box center [958, 439] width 506 height 82
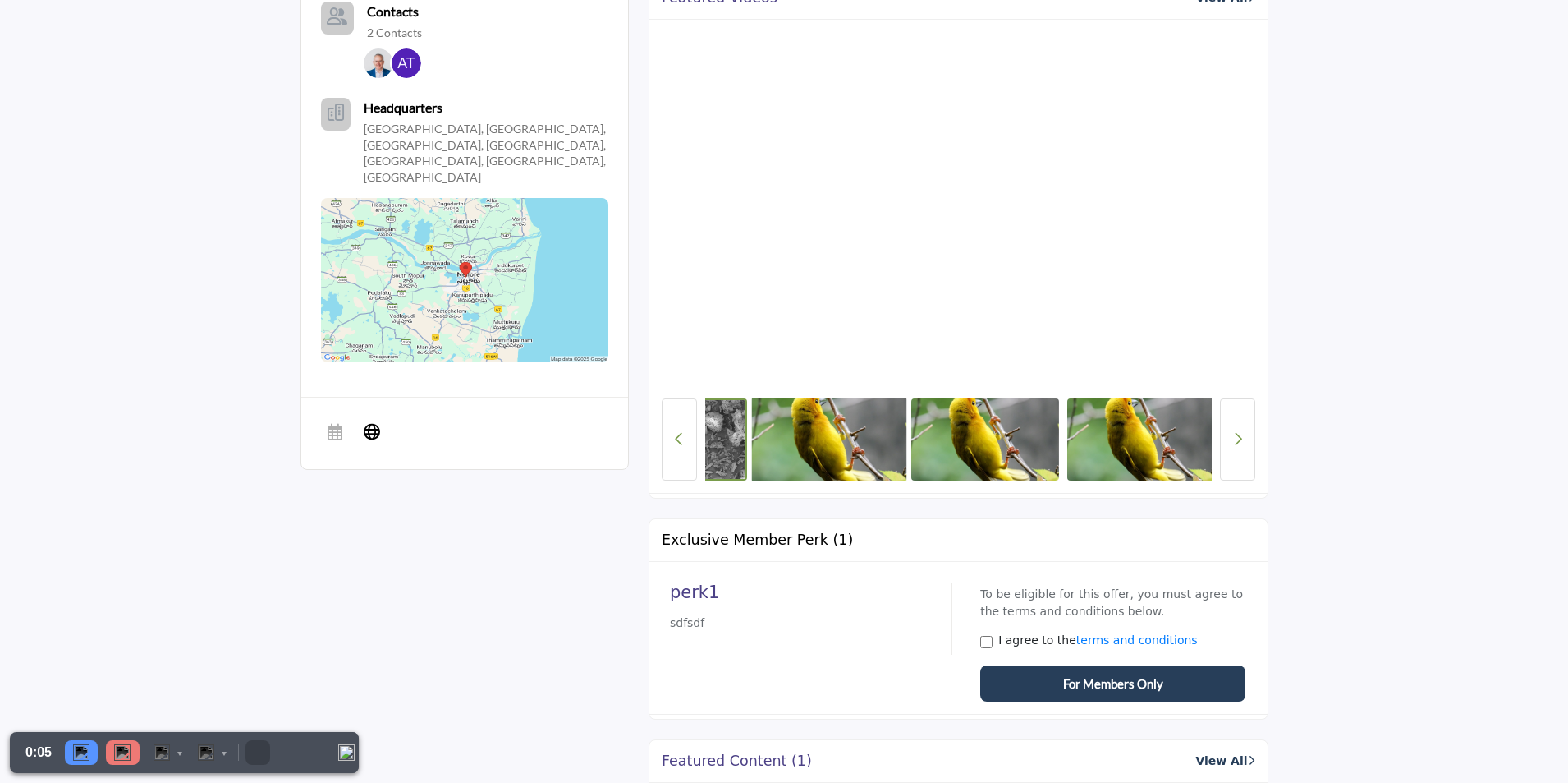
scroll to position [0, 110]
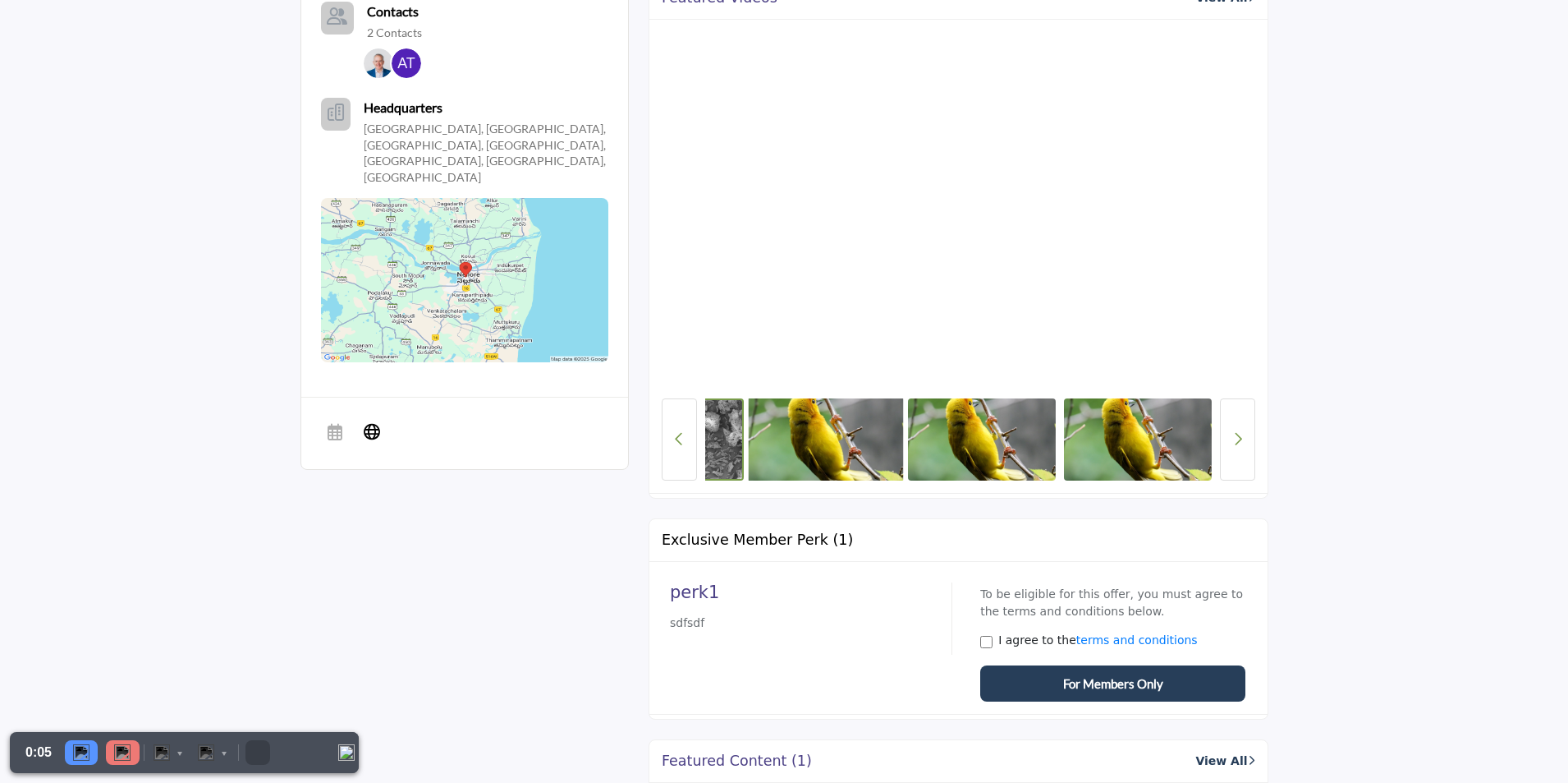
drag, startPoint x: 1135, startPoint y: 441, endPoint x: 872, endPoint y: 441, distance: 263.0
click at [872, 441] on div at bounding box center [958, 439] width 506 height 82
drag, startPoint x: 1178, startPoint y: 435, endPoint x: 1000, endPoint y: 443, distance: 178.2
click at [1000, 443] on div at bounding box center [958, 439] width 506 height 82
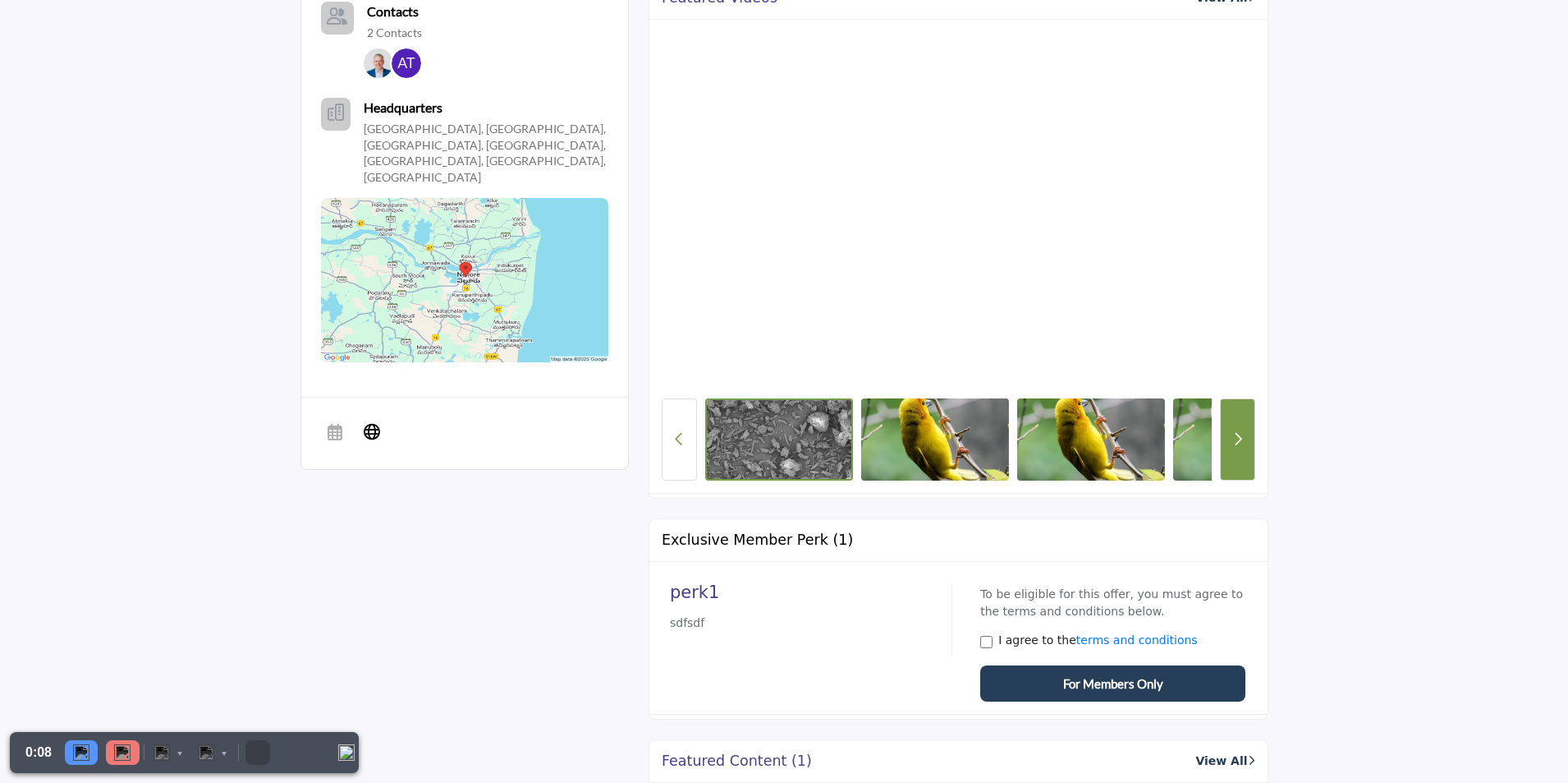
click at [1236, 432] on icon "Next button" at bounding box center [1237, 438] width 9 height 15
click at [120, 754] on img at bounding box center [122, 752] width 17 height 17
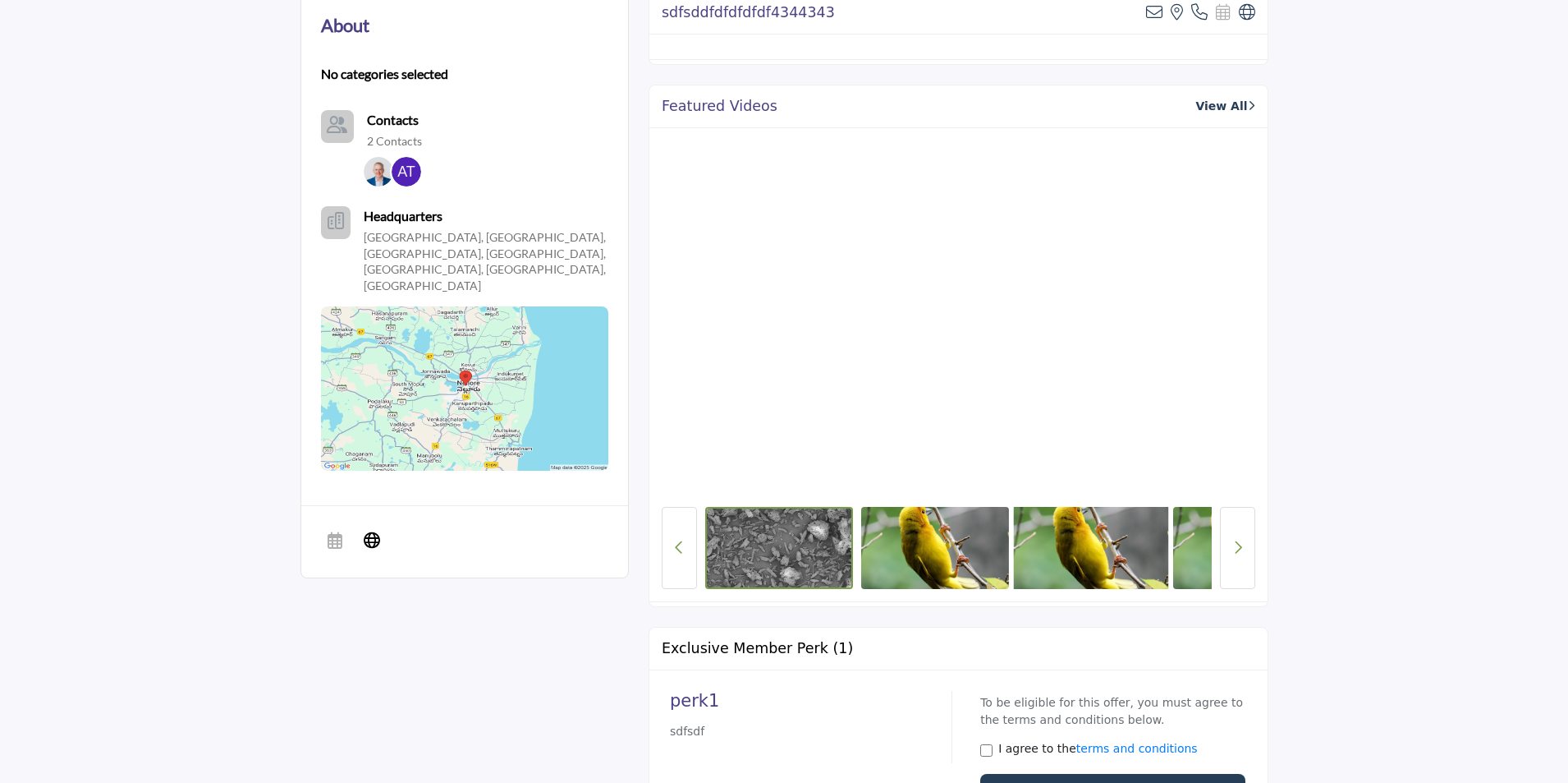
scroll to position [493, 0]
